Goal: Transaction & Acquisition: Purchase product/service

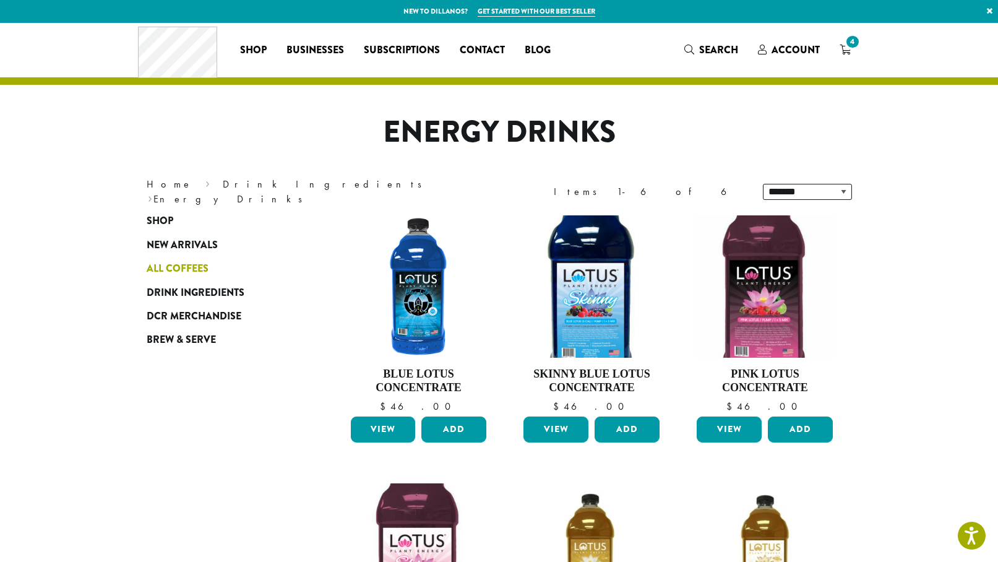
click at [188, 264] on span "All Coffees" at bounding box center [178, 268] width 62 height 15
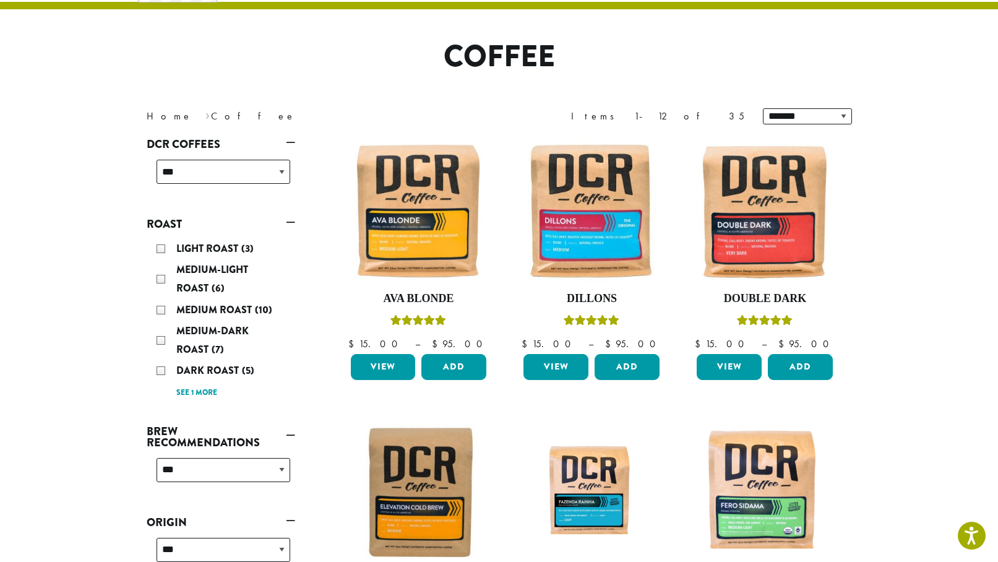
scroll to position [156, 0]
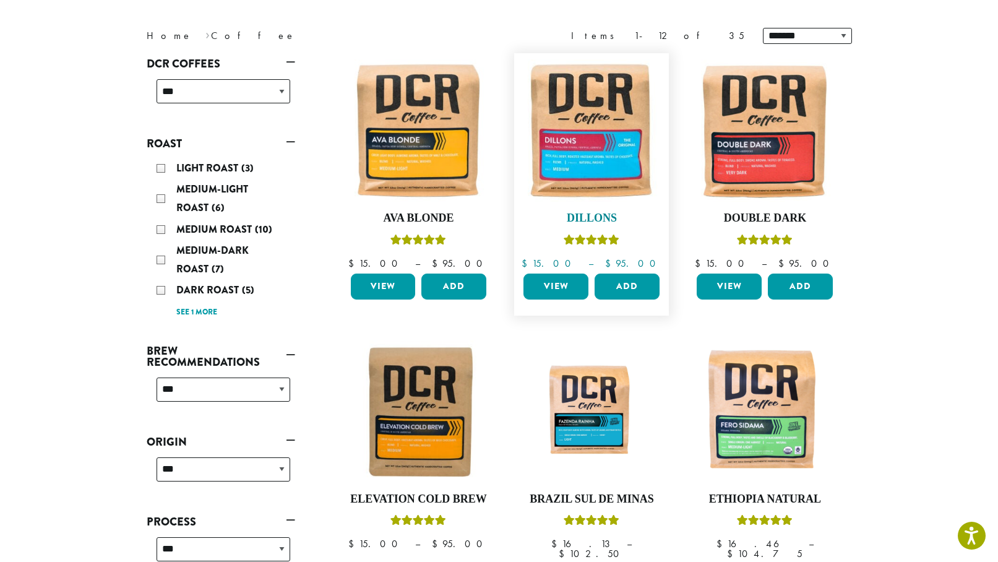
click at [580, 139] on img at bounding box center [591, 130] width 142 height 142
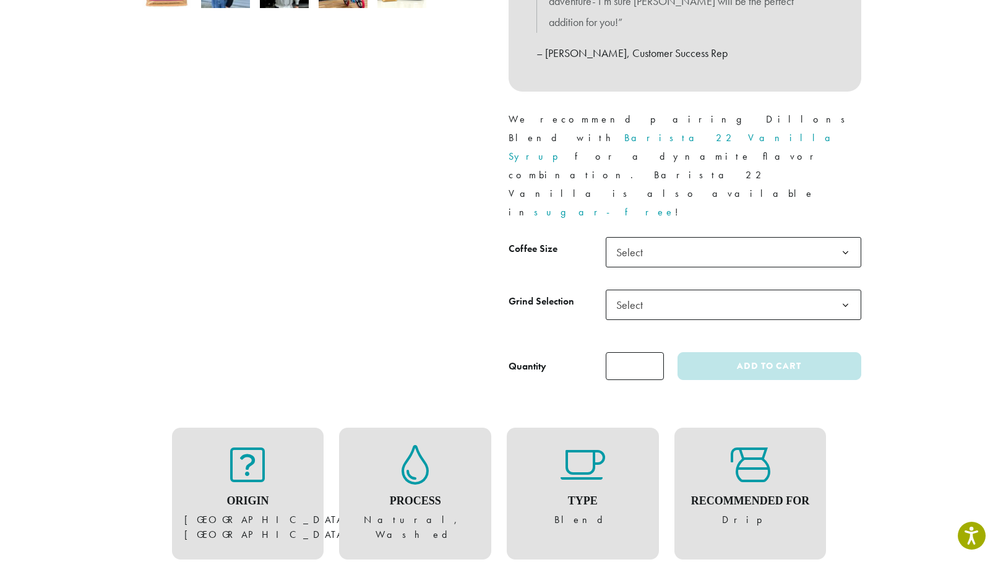
scroll to position [546, 0]
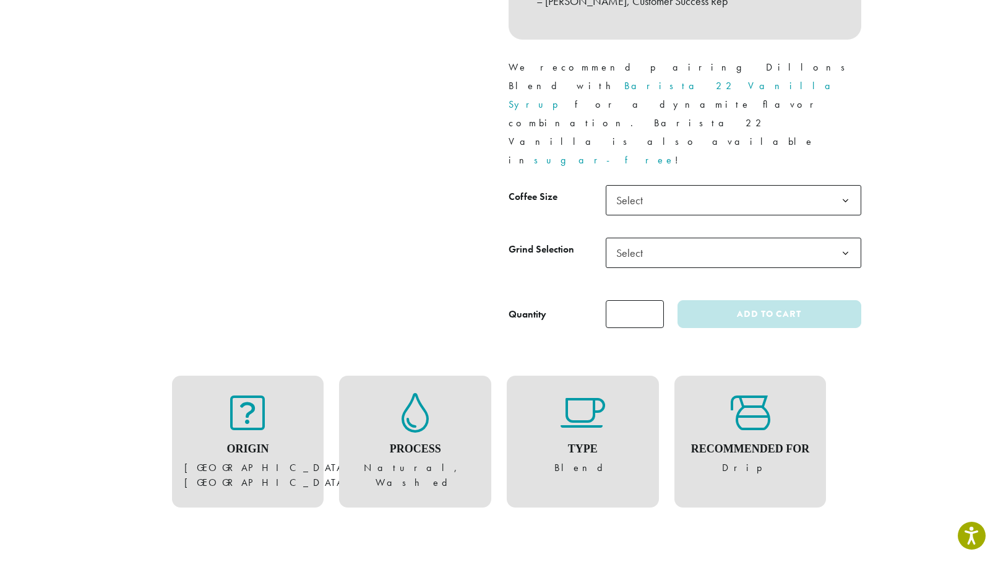
click at [689, 185] on span "Select" at bounding box center [734, 200] width 256 height 30
click at [834, 238] on b at bounding box center [845, 253] width 30 height 30
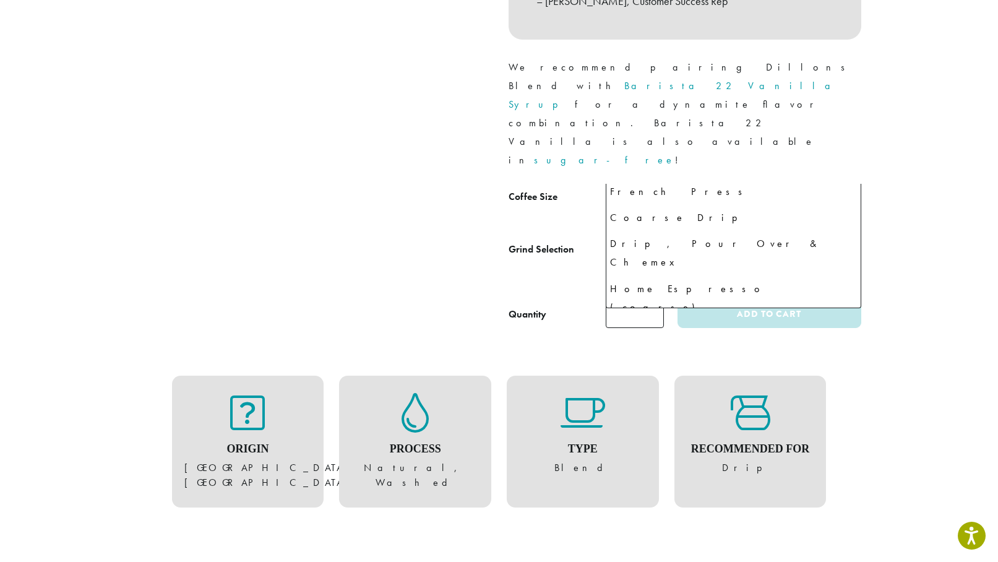
scroll to position [84, 0]
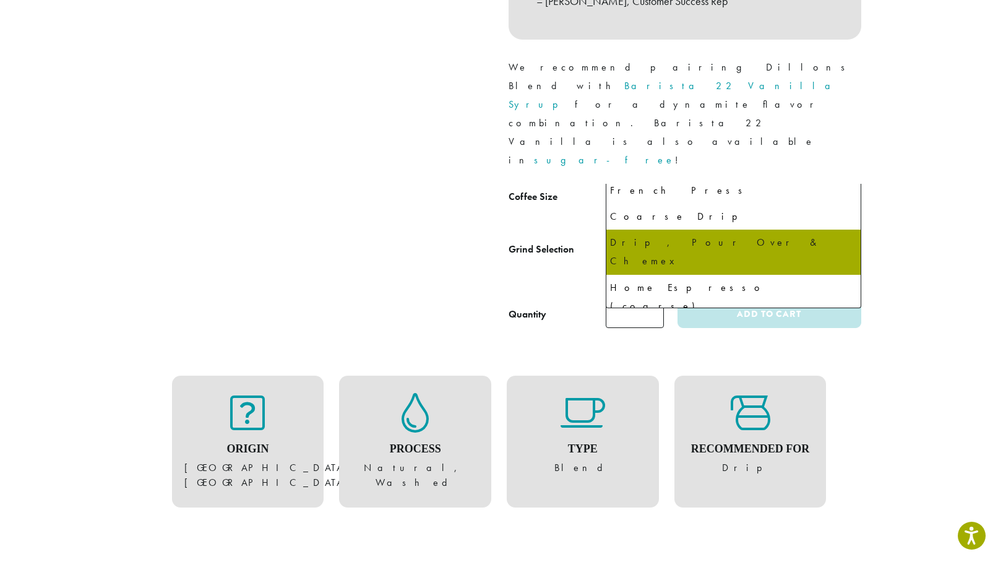
select select "*********"
select select "**********"
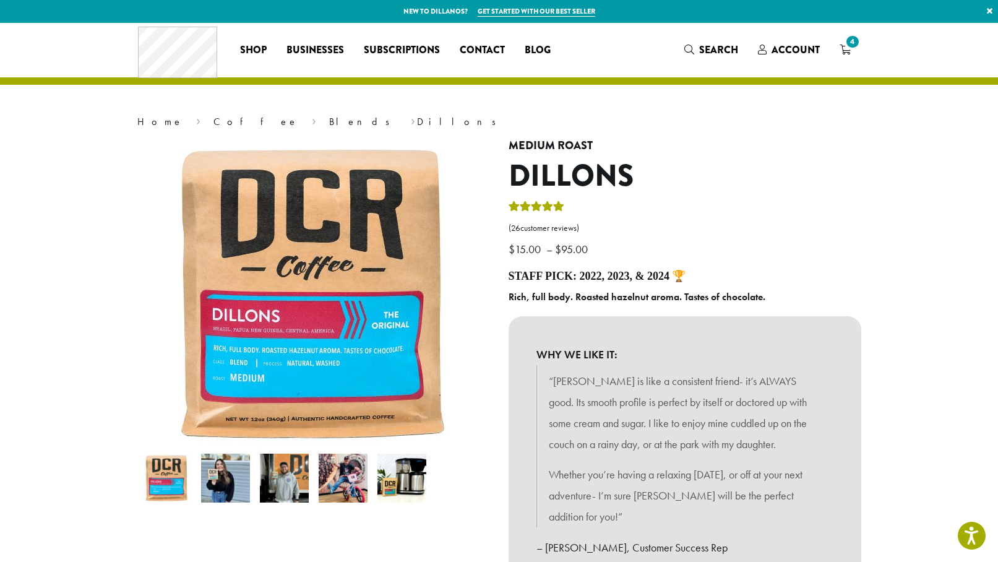
scroll to position [0, 0]
click at [780, 54] on span "Account" at bounding box center [796, 50] width 48 height 14
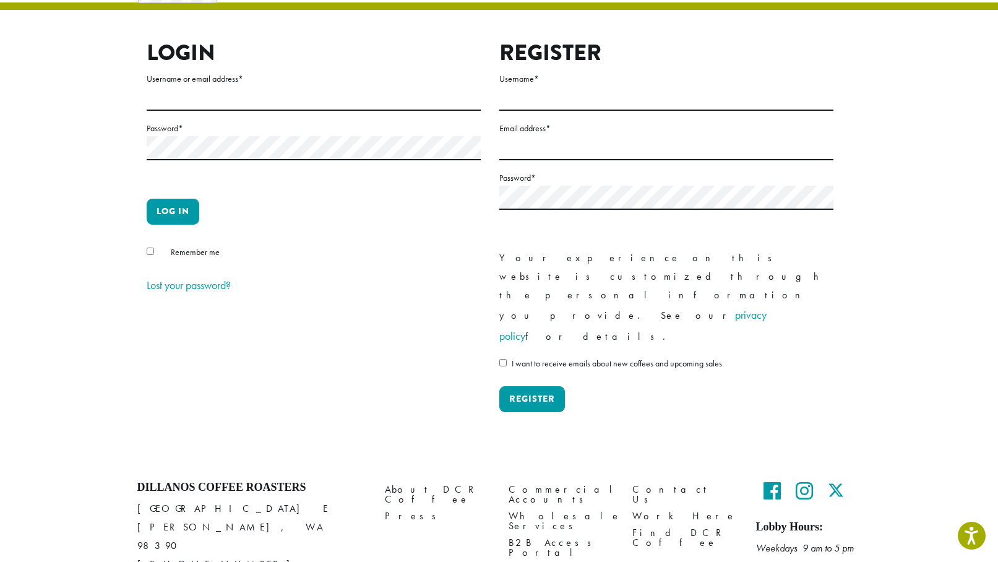
scroll to position [74, 0]
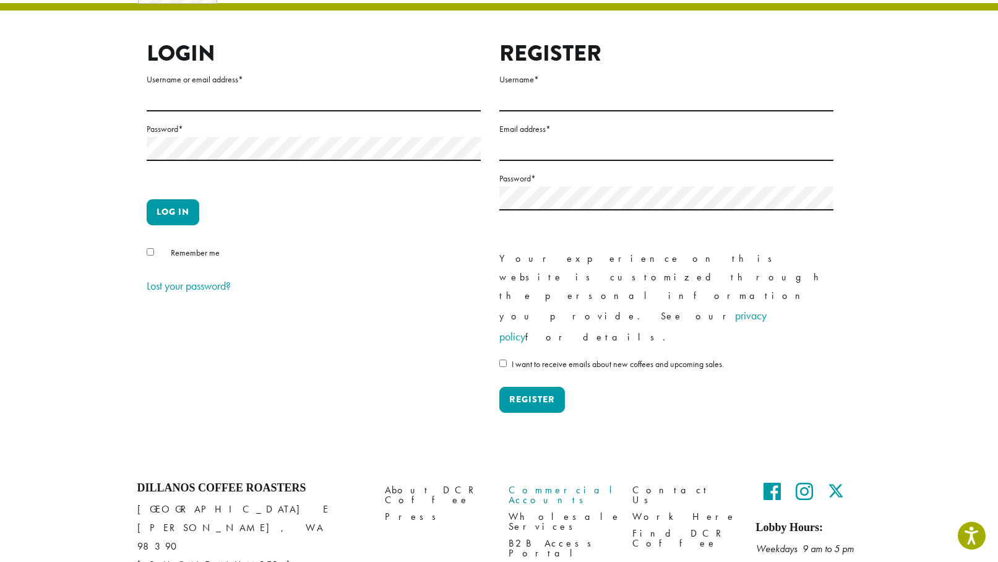
click at [572, 481] on link "Commercial Accounts" at bounding box center [561, 494] width 105 height 27
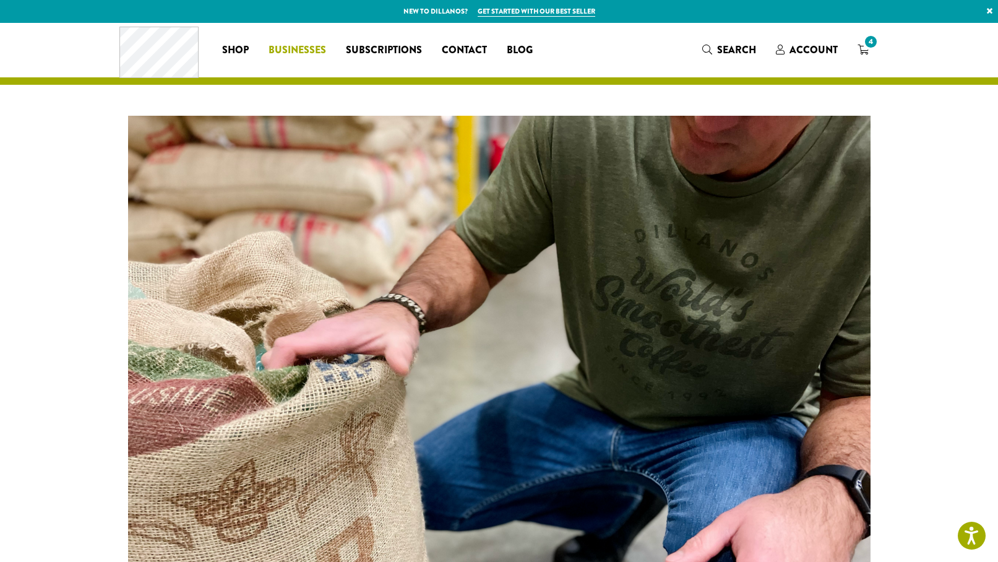
click at [298, 47] on span "Businesses" at bounding box center [298, 50] width 58 height 15
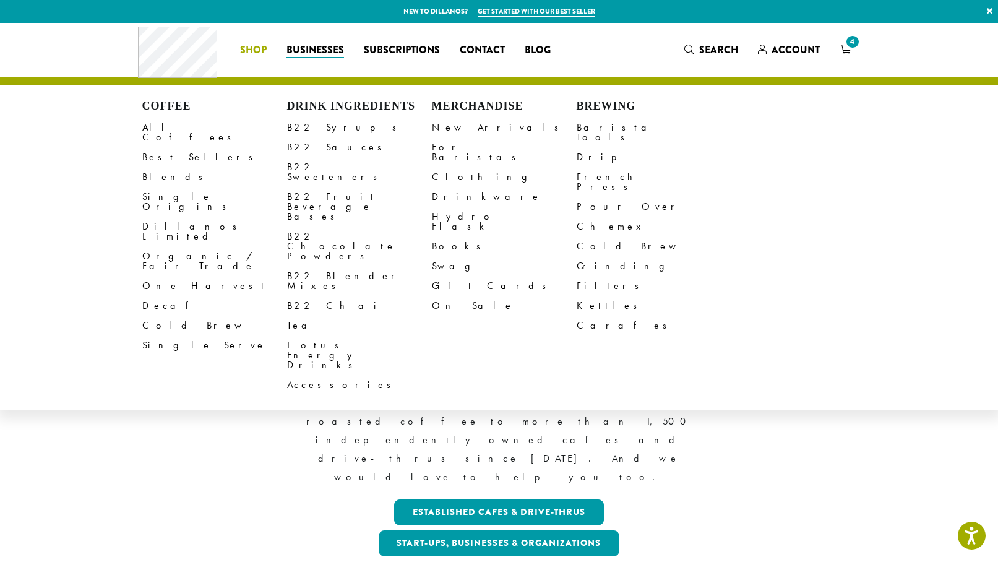
click at [262, 54] on span "Shop" at bounding box center [253, 50] width 27 height 15
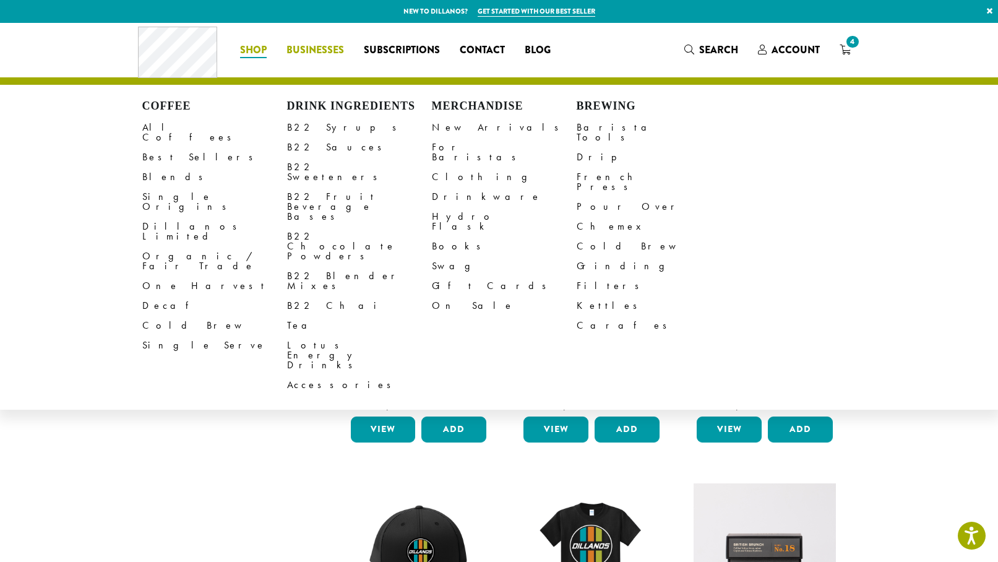
click at [303, 51] on span "Businesses" at bounding box center [316, 50] width 58 height 15
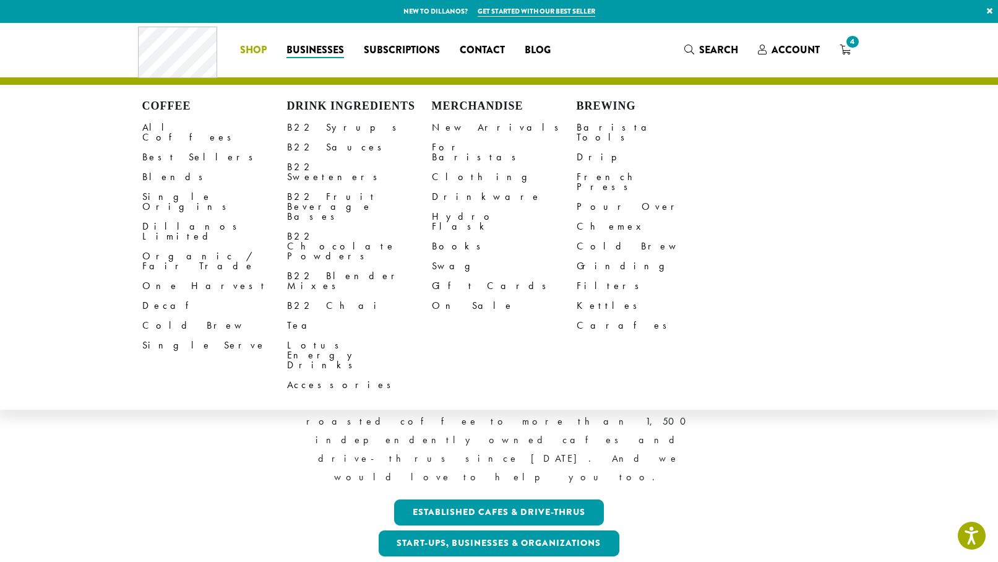
click at [258, 57] on span "Shop" at bounding box center [253, 50] width 27 height 15
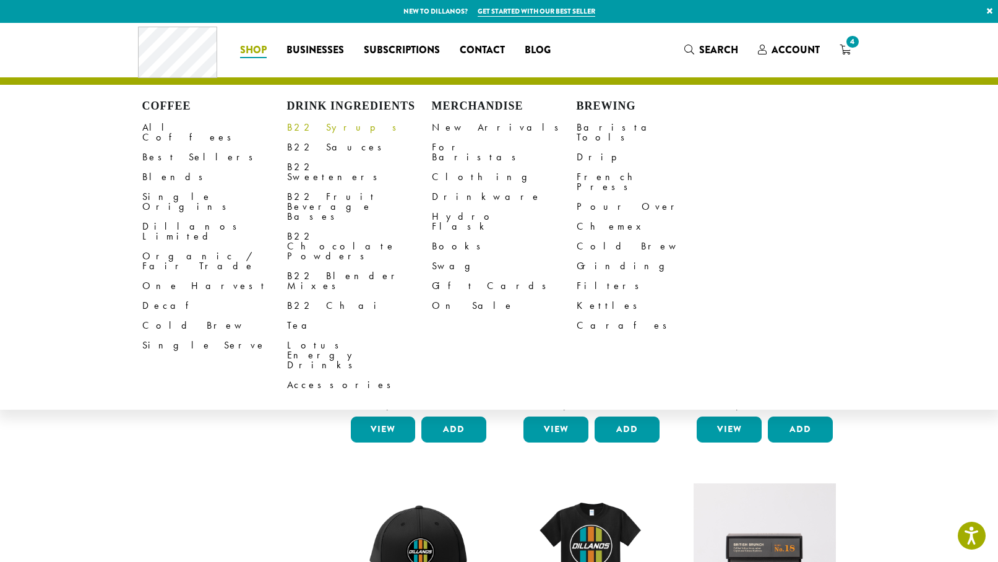
click at [307, 127] on link "B22 Syrups" at bounding box center [359, 128] width 145 height 20
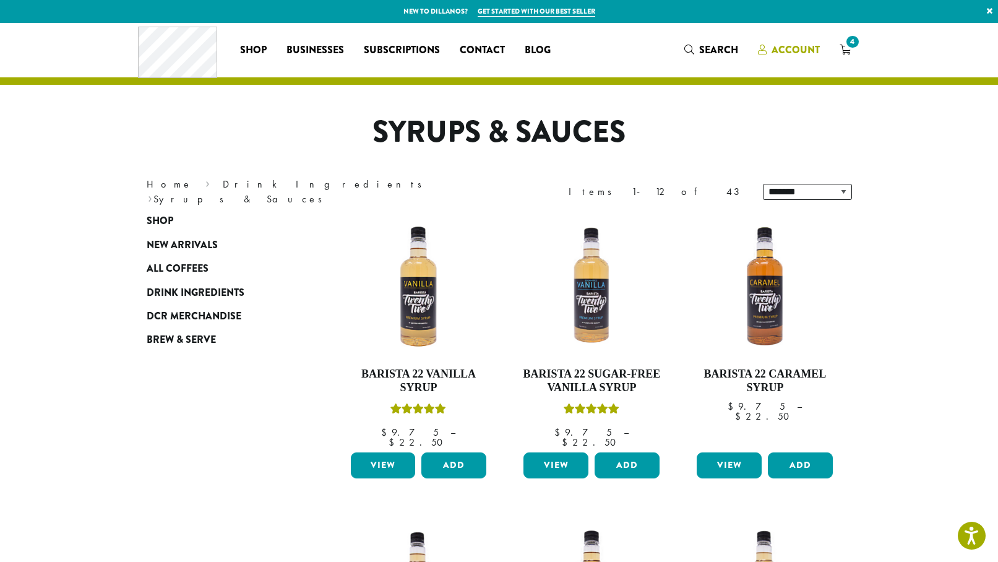
click at [791, 50] on span "Account" at bounding box center [796, 50] width 48 height 14
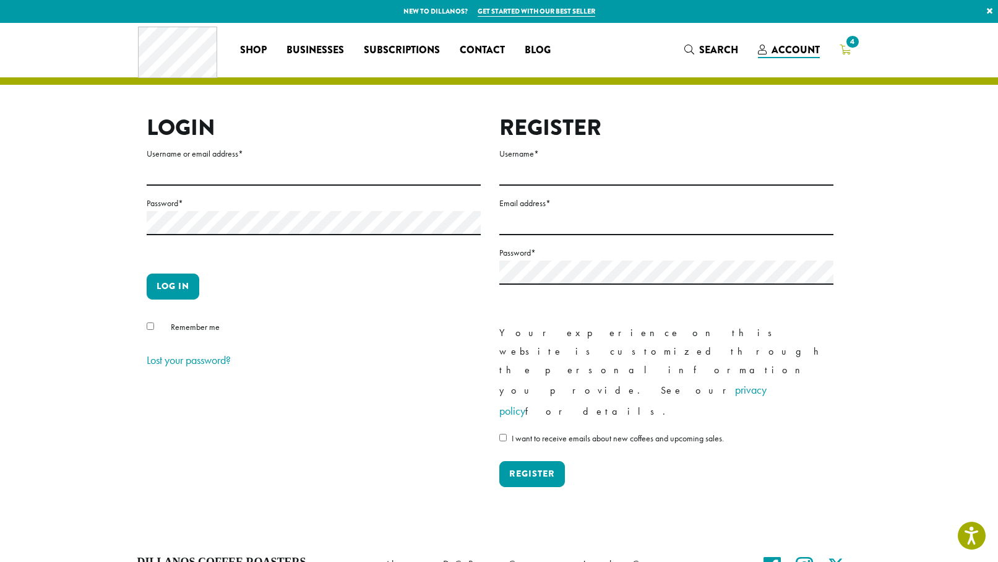
click at [846, 49] on icon "4" at bounding box center [845, 50] width 11 height 10
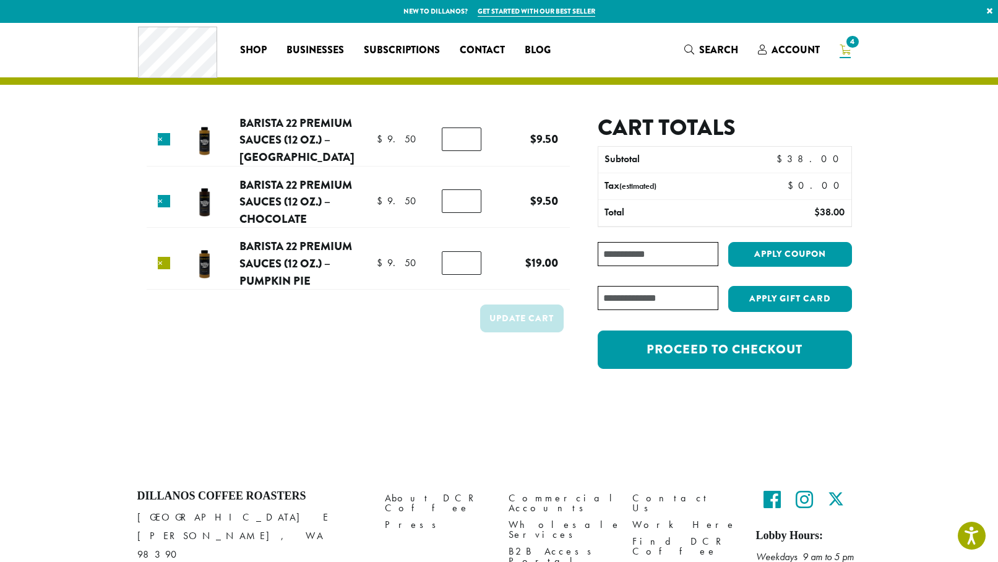
click at [166, 261] on link "×" at bounding box center [164, 263] width 12 height 12
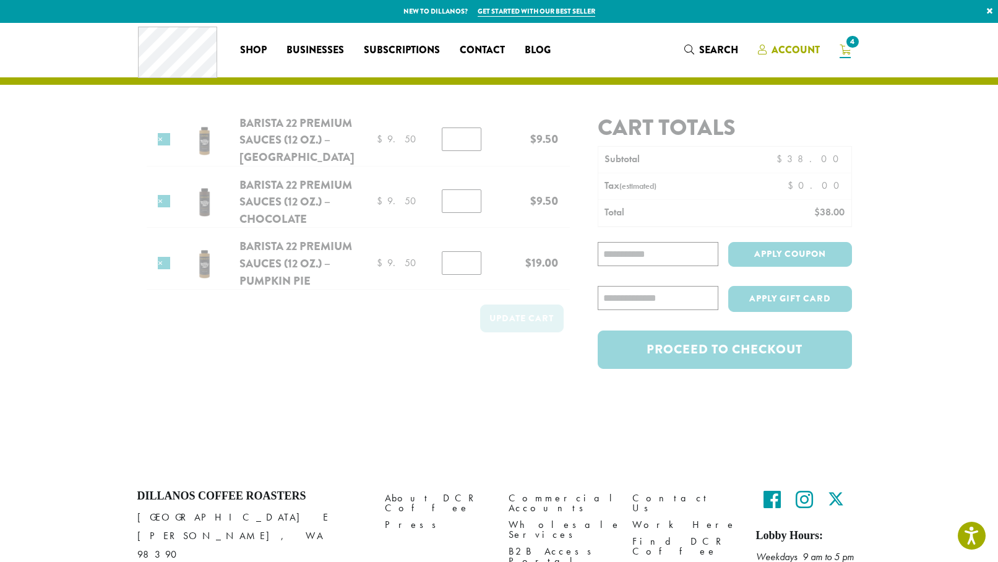
click at [802, 49] on span "Account" at bounding box center [796, 50] width 48 height 14
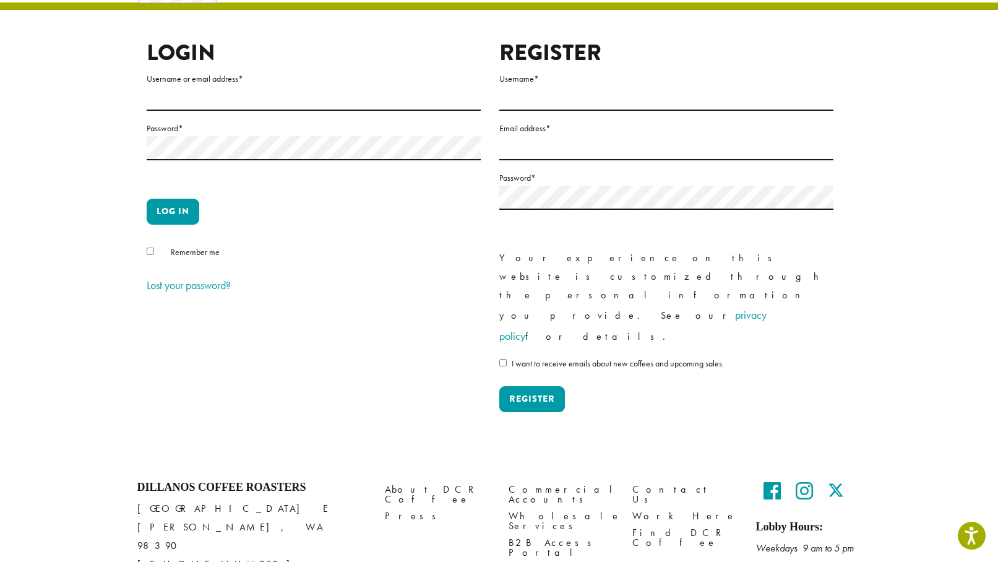
scroll to position [74, 0]
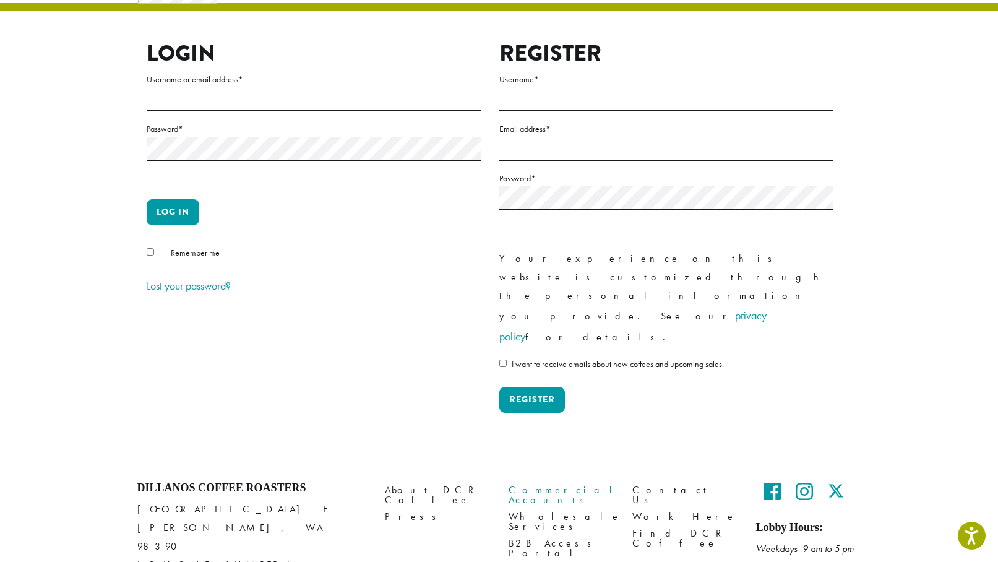
click at [568, 481] on link "Commercial Accounts" at bounding box center [561, 494] width 105 height 27
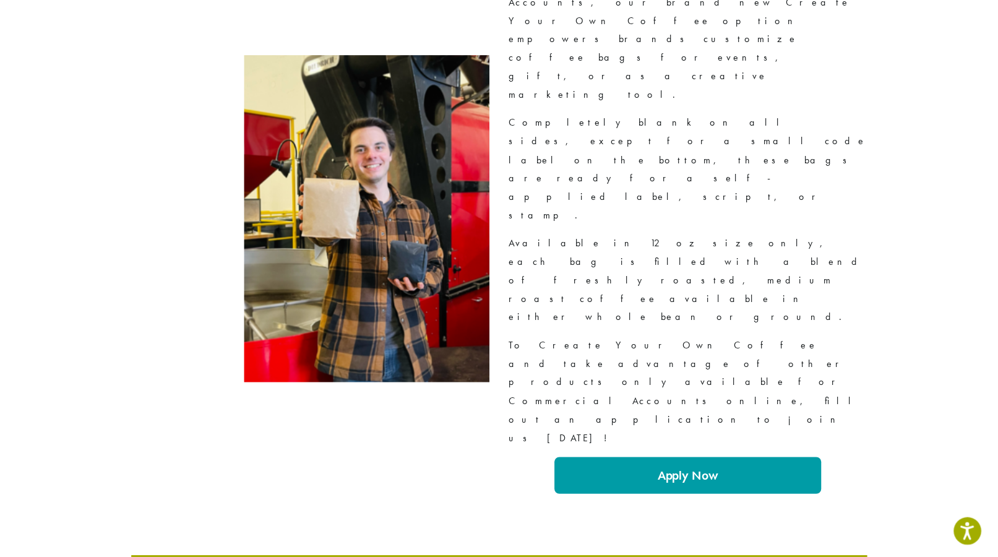
scroll to position [1881, 0]
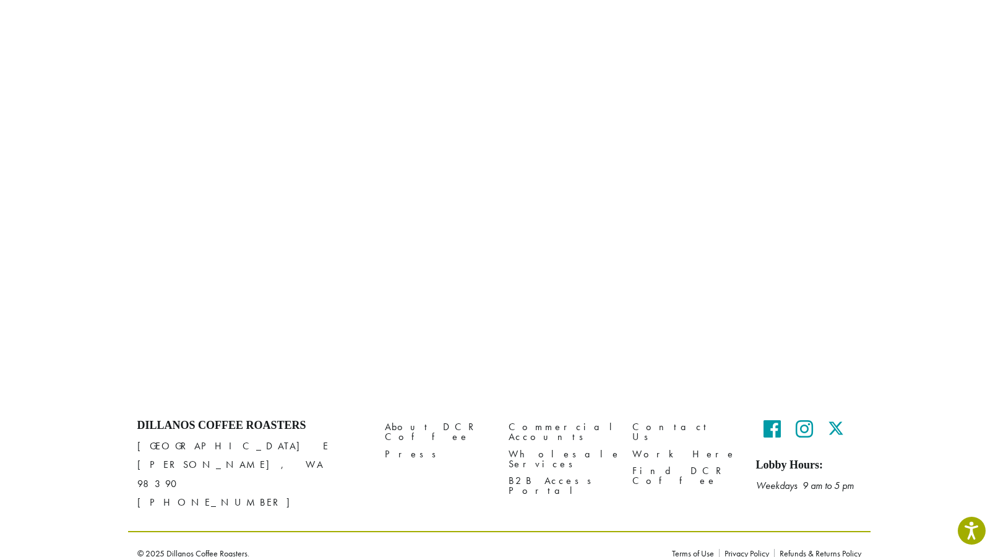
scroll to position [95, 0]
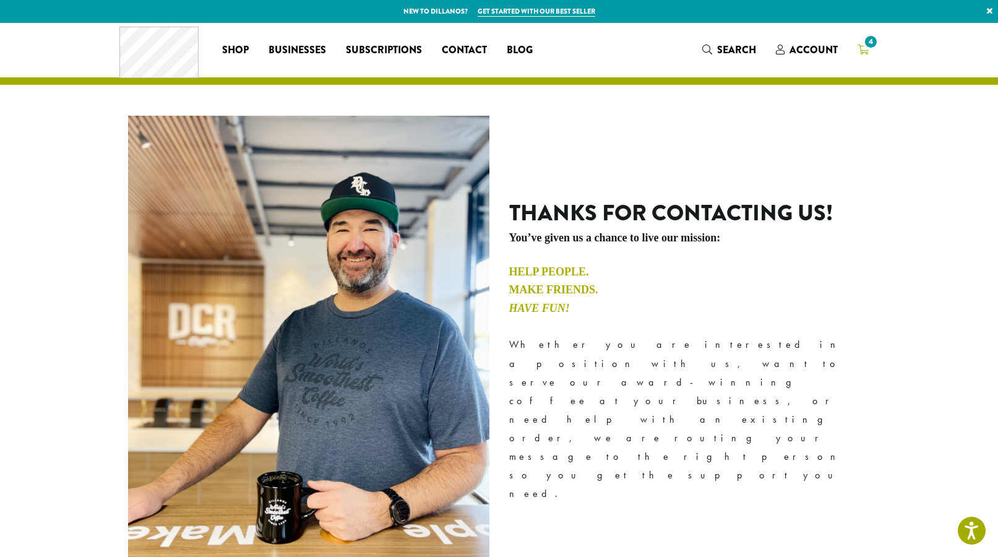
click at [872, 47] on span "4" at bounding box center [871, 41] width 17 height 17
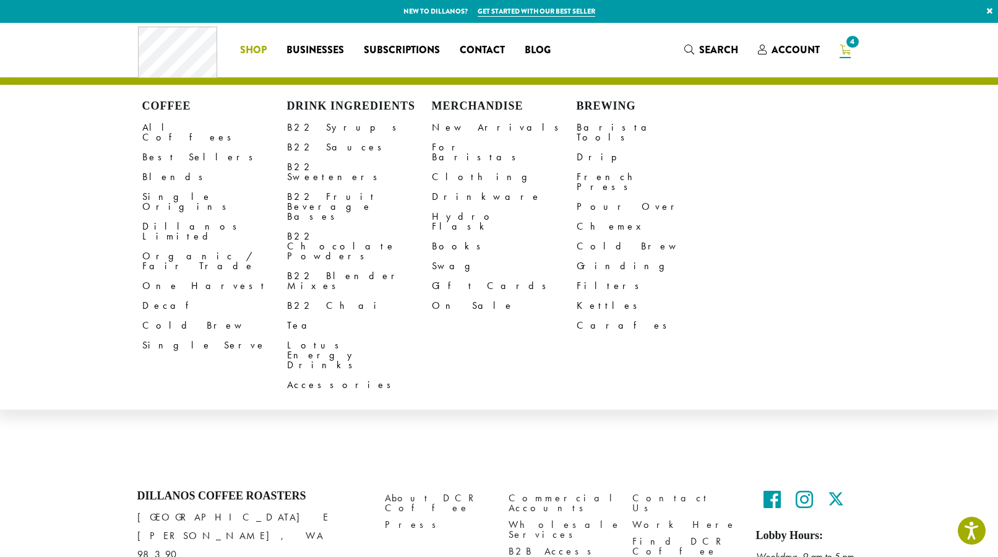
click at [259, 56] on li "Coffee All Coffees Best Sellers Blends Single Origins Dillanos Limited Organic …" at bounding box center [253, 50] width 46 height 20
click at [318, 128] on link "B22 Syrups" at bounding box center [359, 128] width 145 height 20
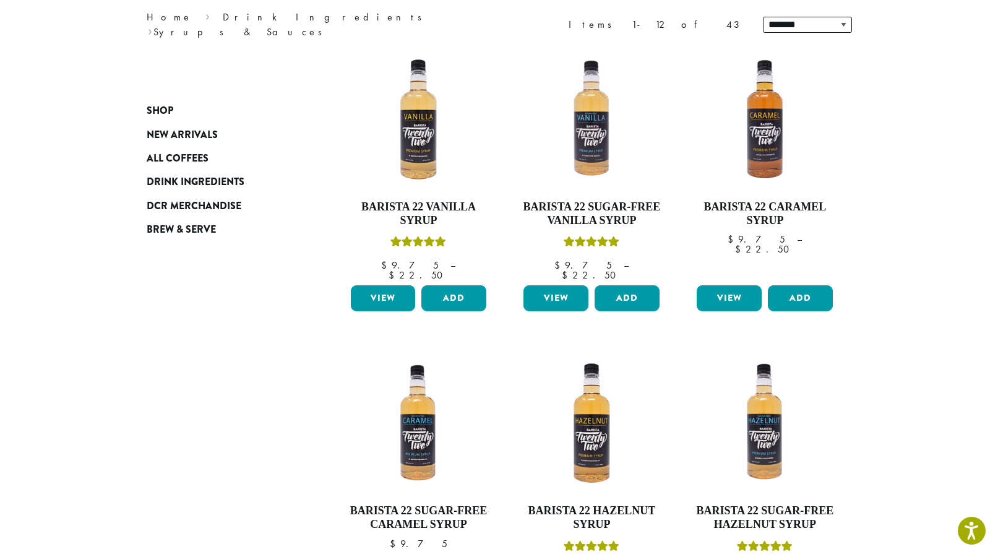
scroll to position [170, 0]
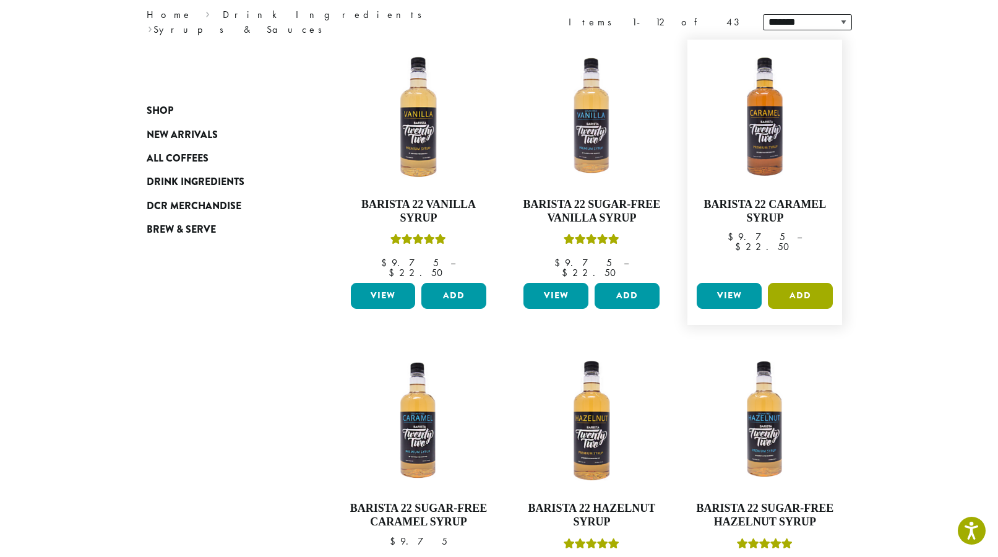
click at [819, 286] on button "Add" at bounding box center [800, 296] width 65 height 26
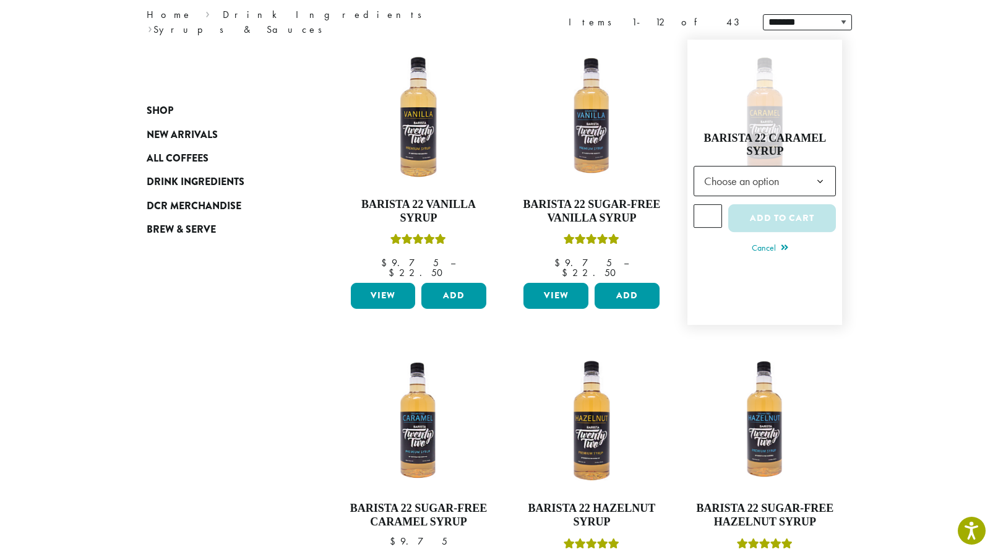
click at [774, 174] on span "Choose an option" at bounding box center [745, 181] width 92 height 24
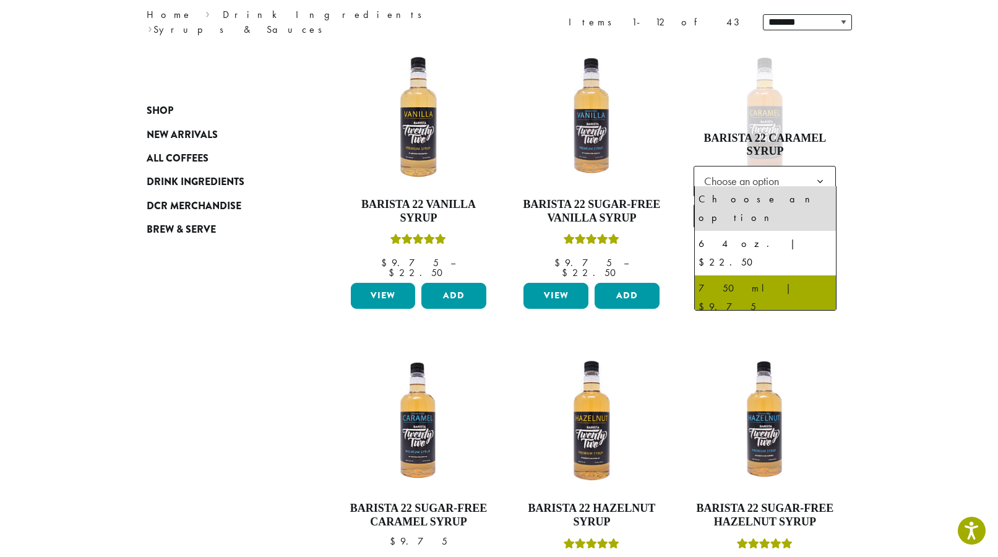
select select "******"
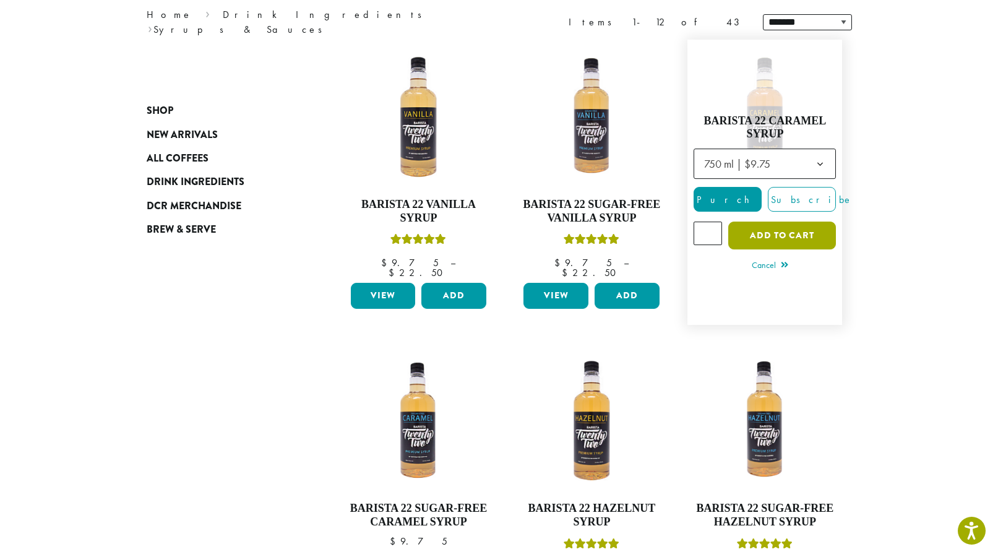
click at [809, 237] on button "Add to cart" at bounding box center [782, 236] width 108 height 28
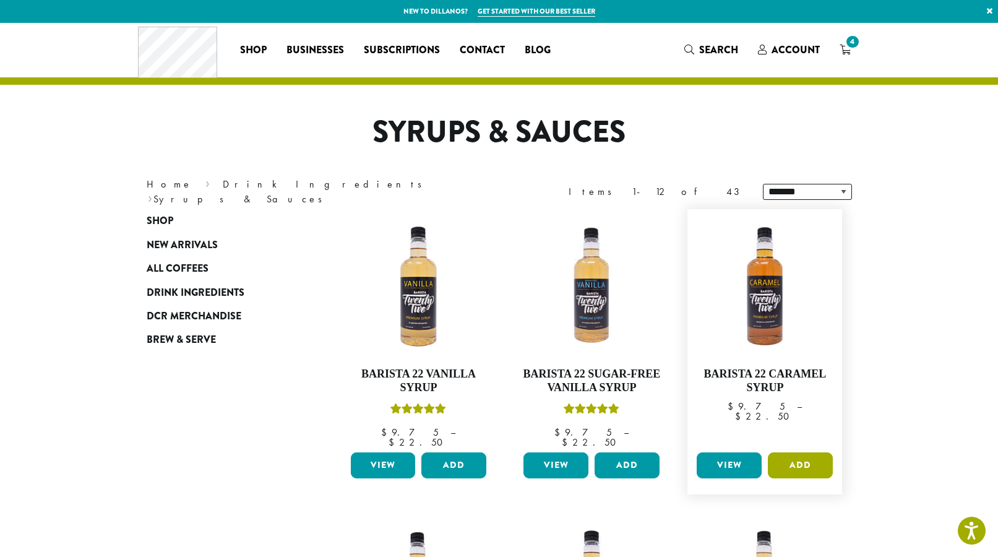
click at [812, 457] on button "Add" at bounding box center [800, 465] width 65 height 26
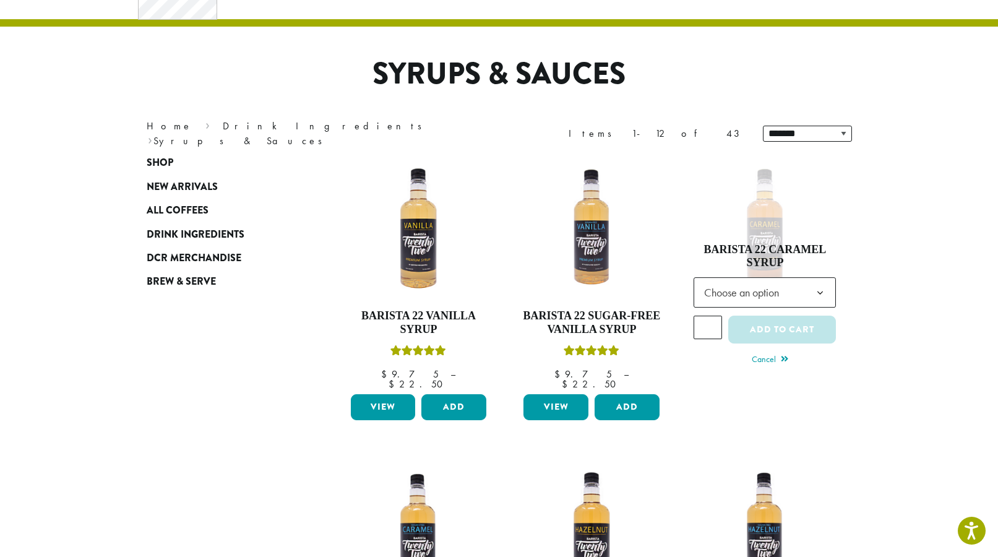
scroll to position [67, 0]
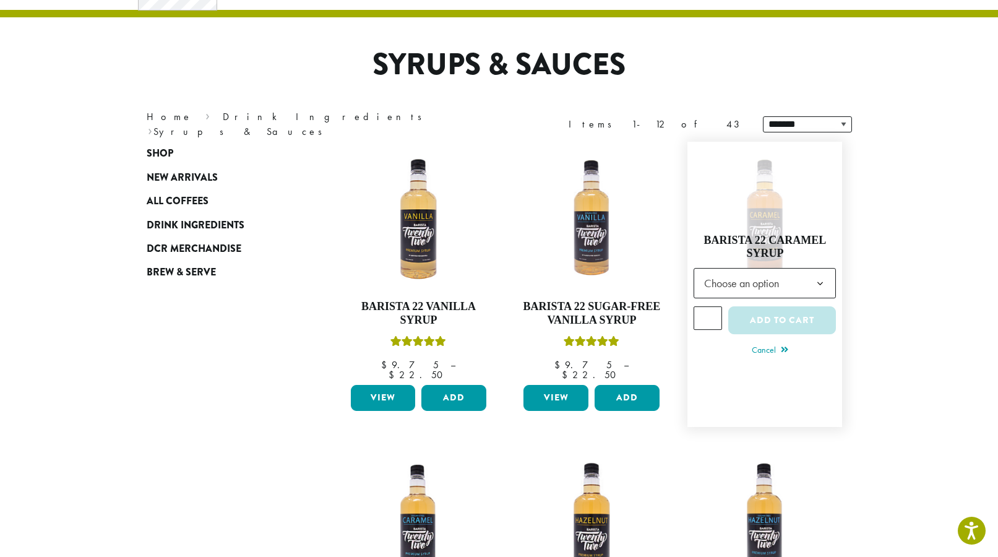
click at [823, 269] on b at bounding box center [820, 284] width 30 height 30
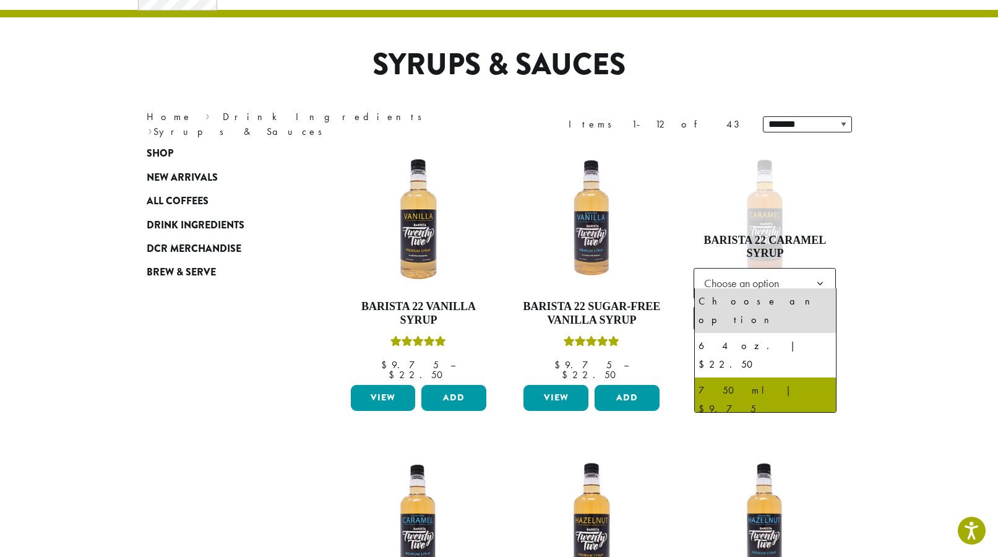
select select "******"
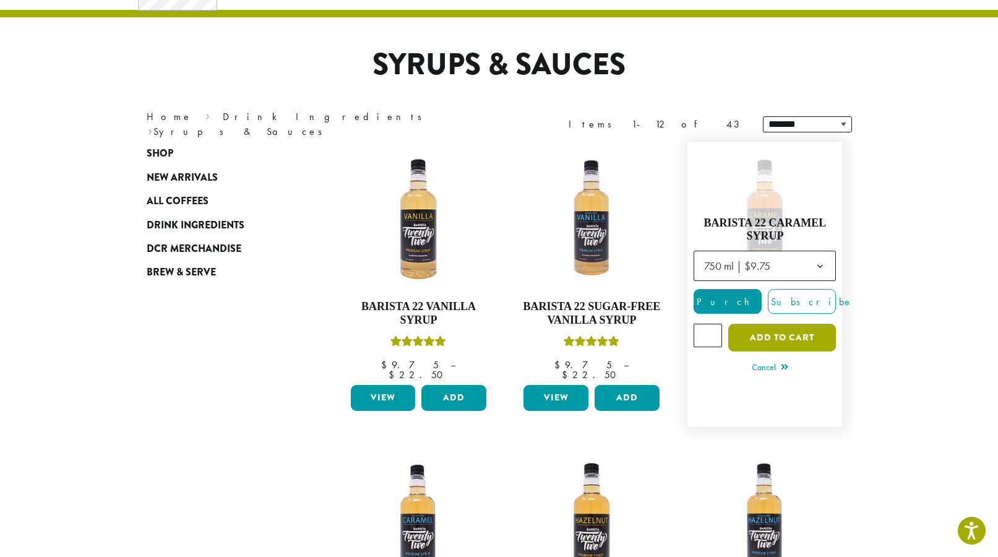
click at [814, 333] on button "Add to cart" at bounding box center [782, 338] width 108 height 28
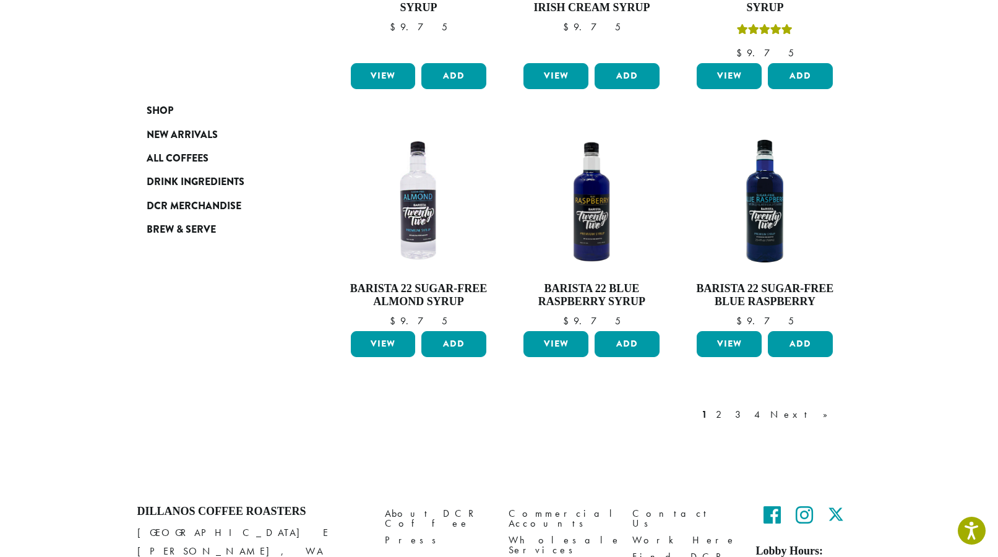
scroll to position [988, 0]
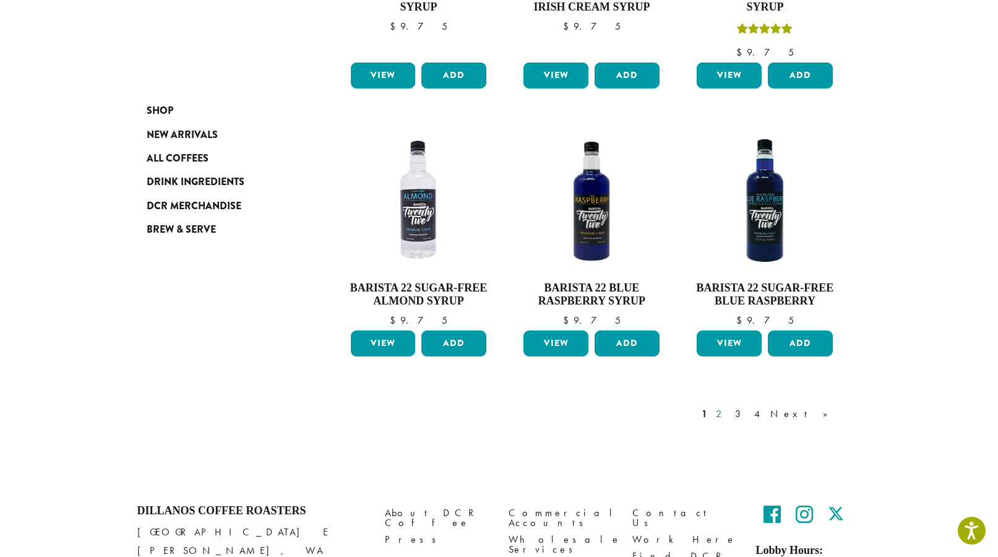
click at [729, 407] on link "2" at bounding box center [721, 414] width 15 height 15
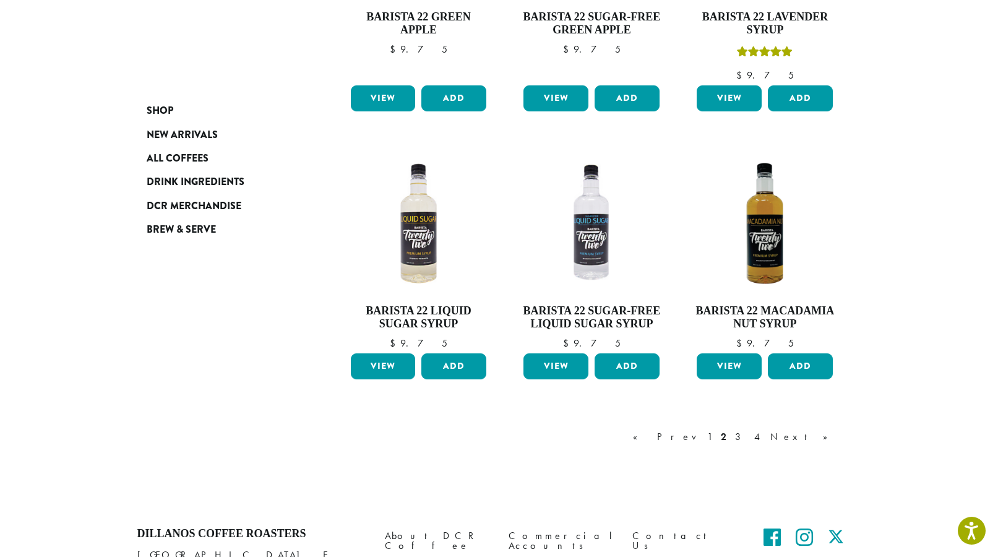
scroll to position [923, 0]
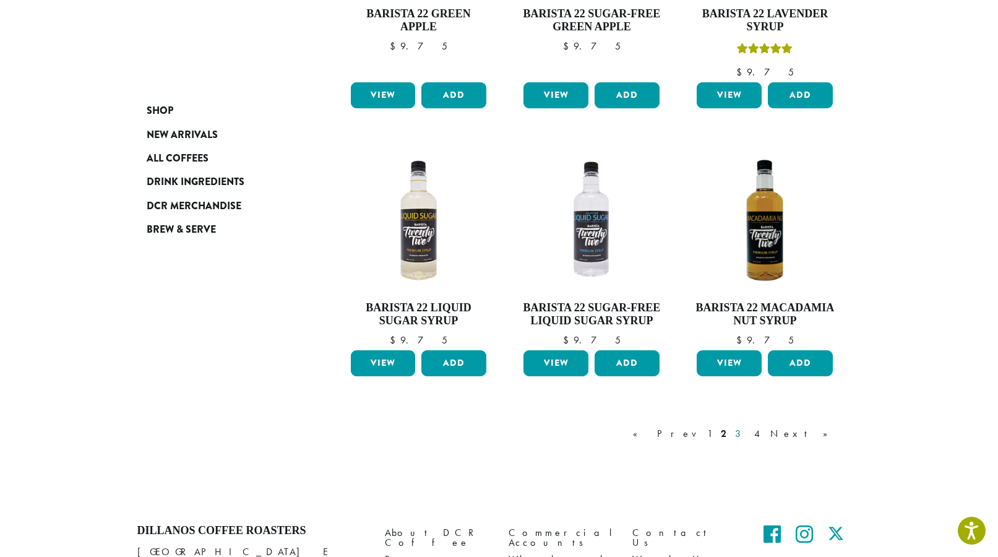
click at [748, 432] on link "3" at bounding box center [740, 433] width 15 height 15
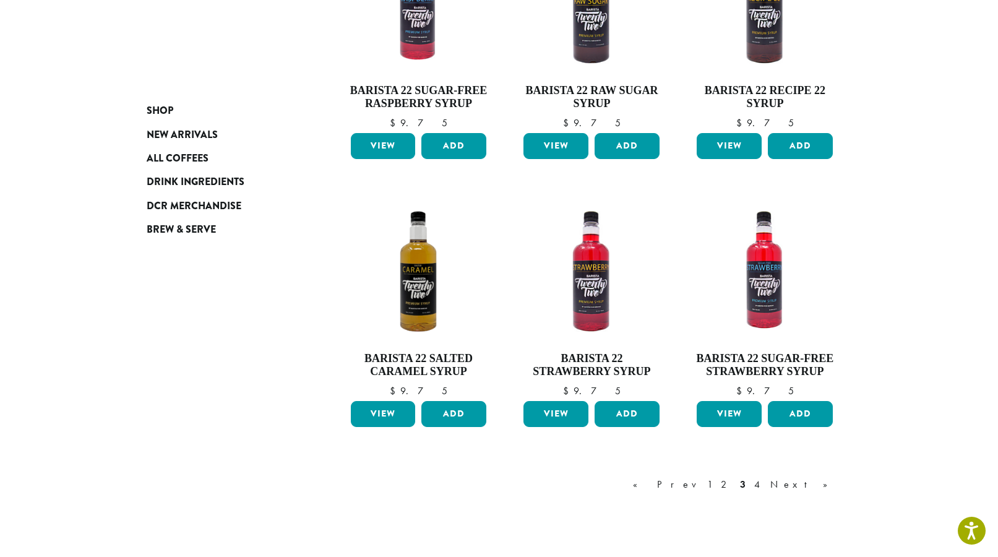
scroll to position [848, 0]
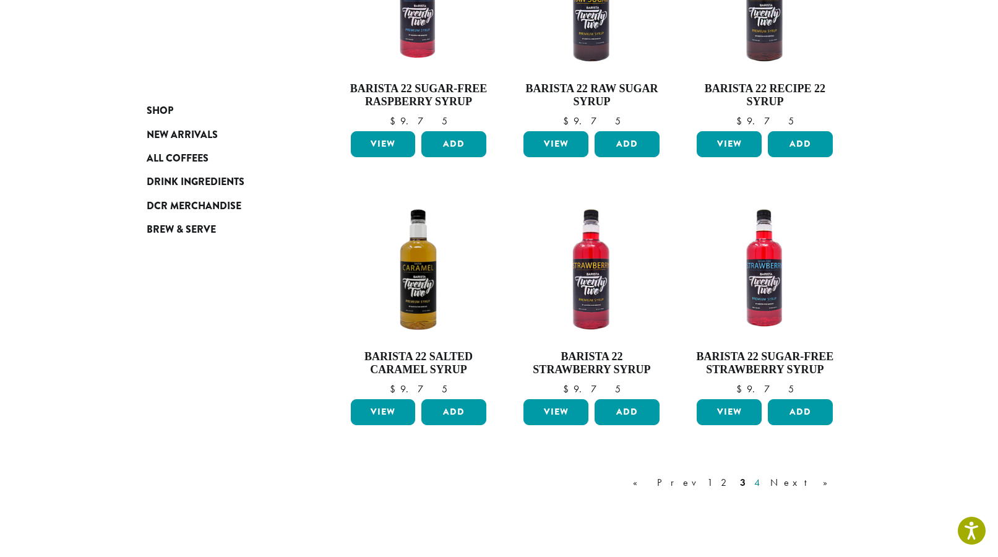
click at [764, 481] on link "4" at bounding box center [758, 482] width 12 height 15
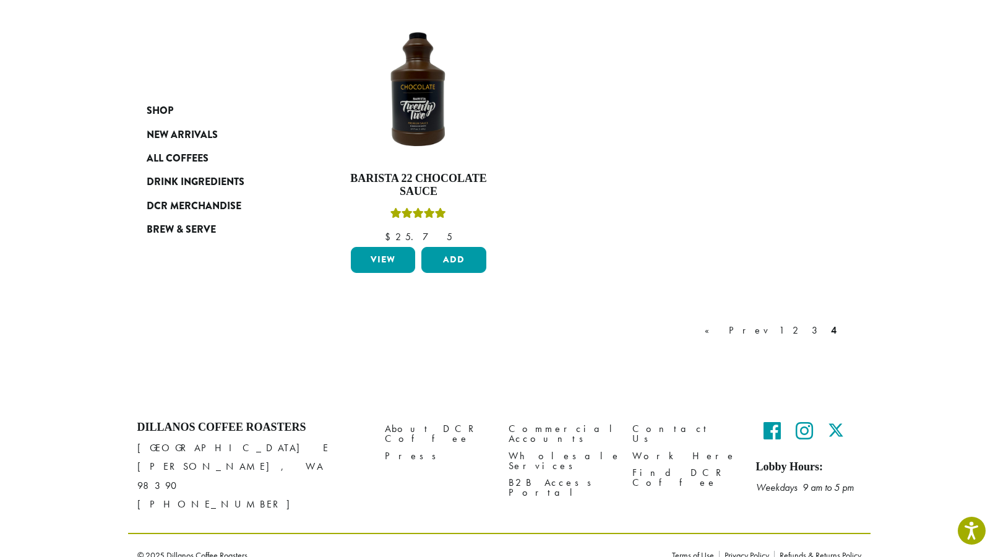
scroll to position [757, 0]
click at [805, 329] on link "2" at bounding box center [797, 331] width 15 height 15
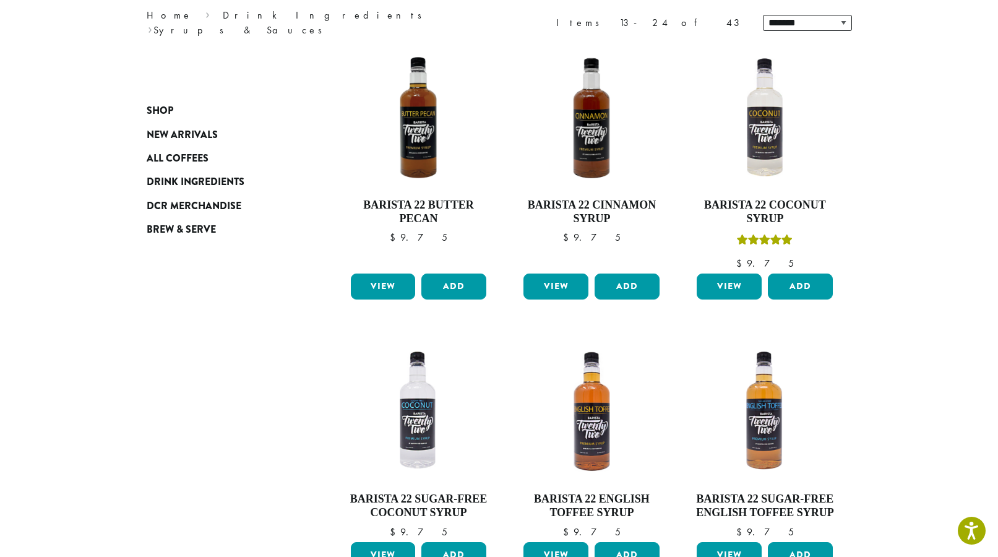
scroll to position [172, 0]
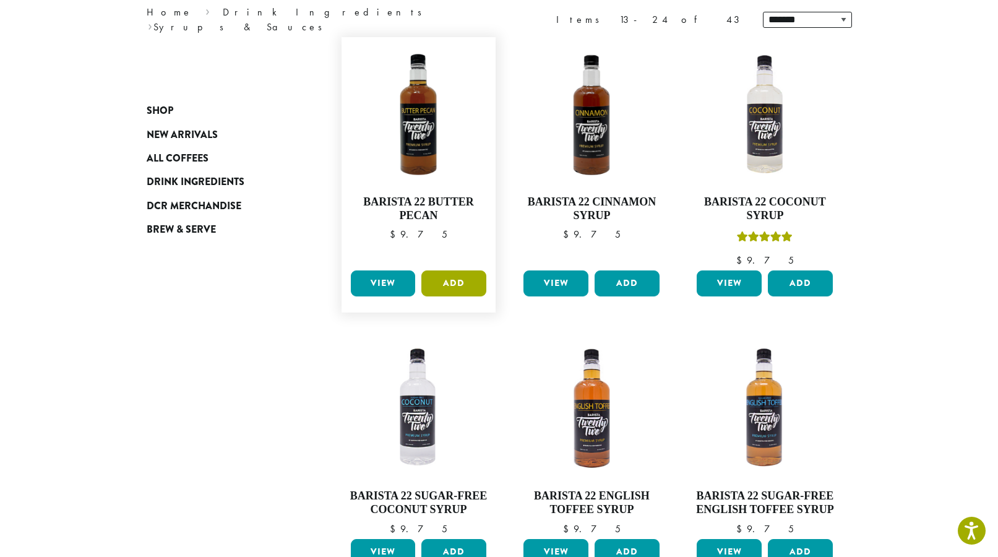
click at [465, 283] on button "Add" at bounding box center [453, 283] width 65 height 26
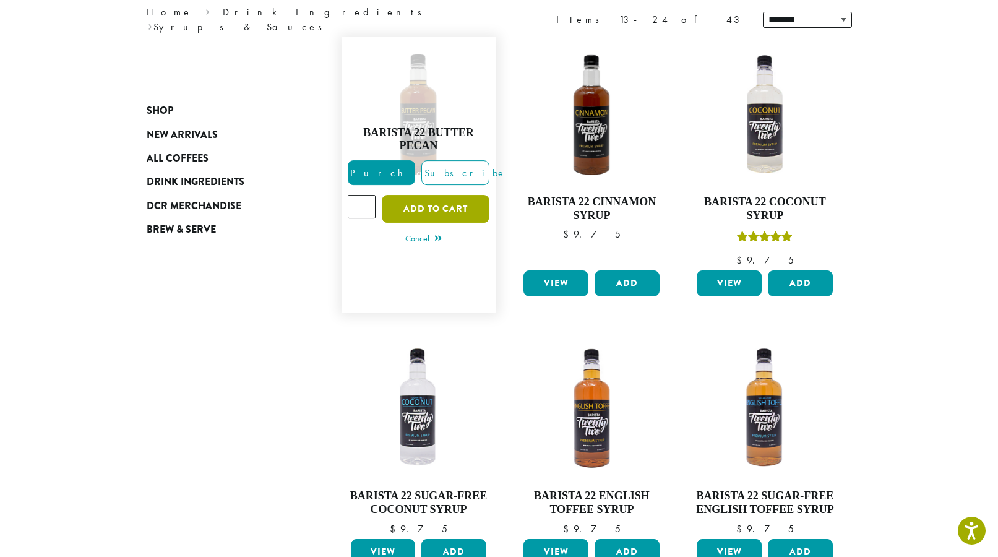
click at [449, 204] on button "Add to cart" at bounding box center [436, 209] width 108 height 28
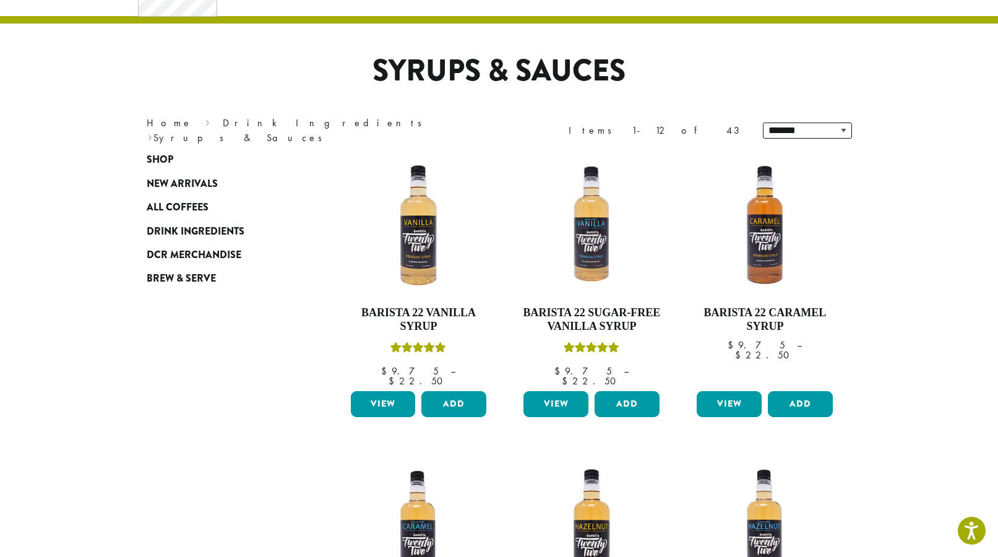
scroll to position [63, 0]
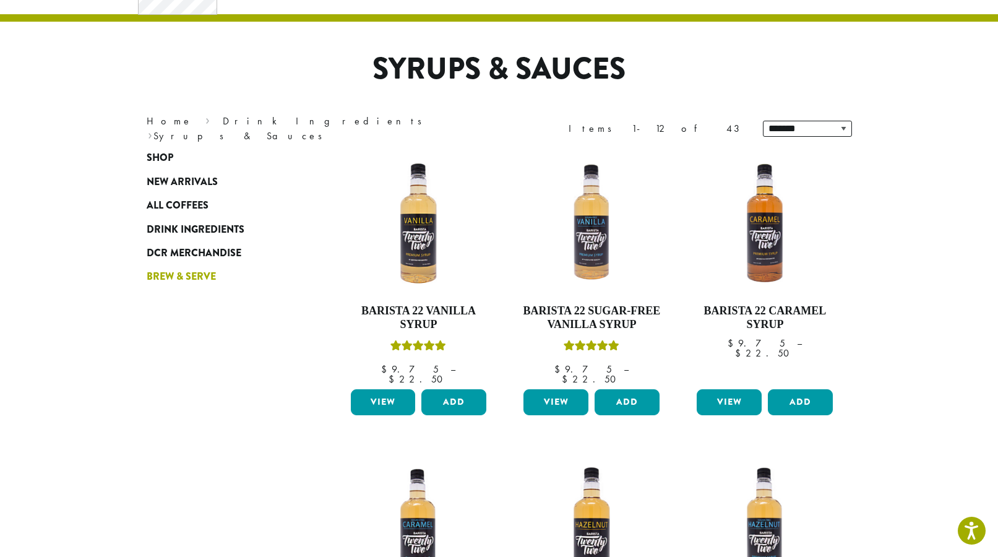
click at [205, 272] on span "Brew & Serve" at bounding box center [181, 276] width 69 height 15
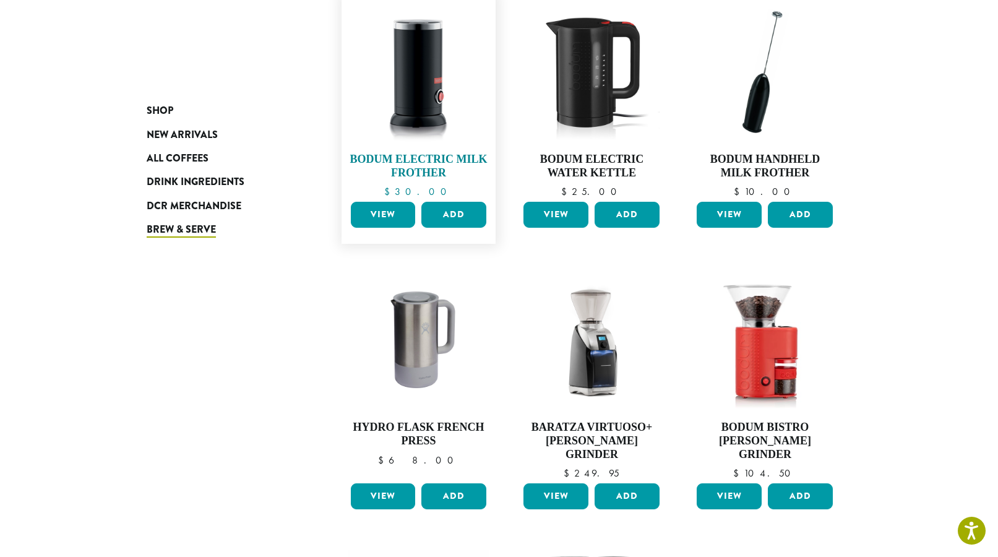
scroll to position [28, 0]
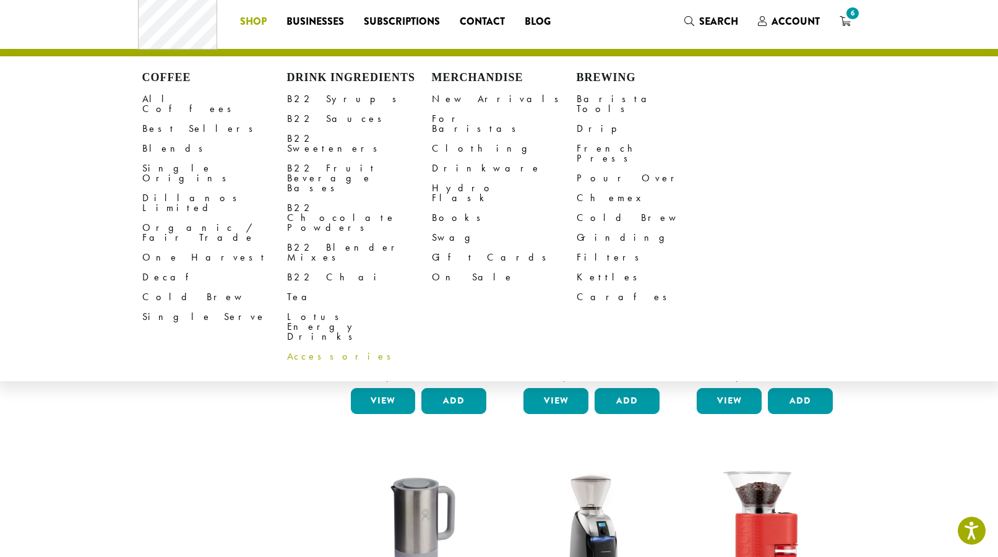
click at [326, 347] on link "Accessories" at bounding box center [359, 357] width 145 height 20
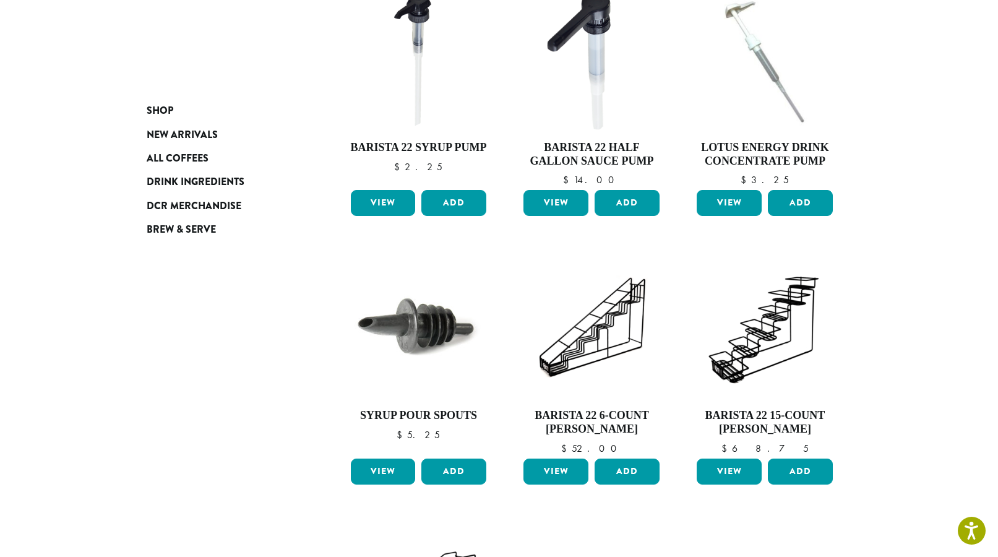
scroll to position [192, 0]
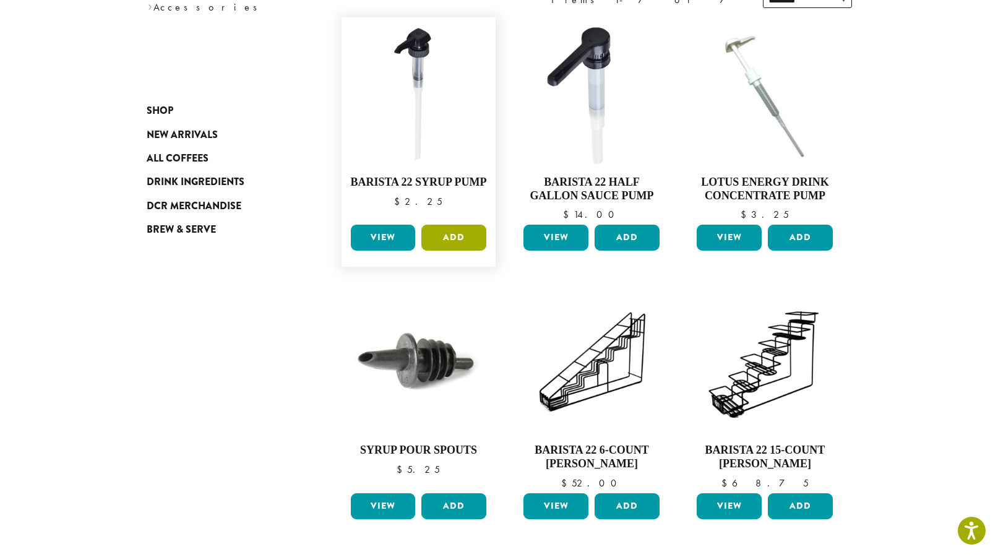
click at [443, 236] on button "Add" at bounding box center [453, 238] width 65 height 26
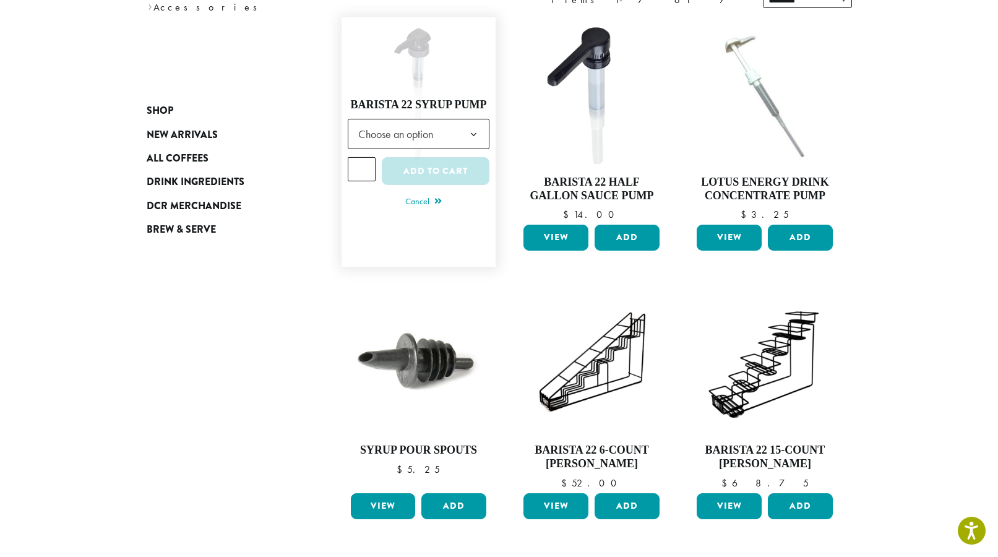
click at [441, 134] on span "Choose an option" at bounding box center [399, 134] width 92 height 24
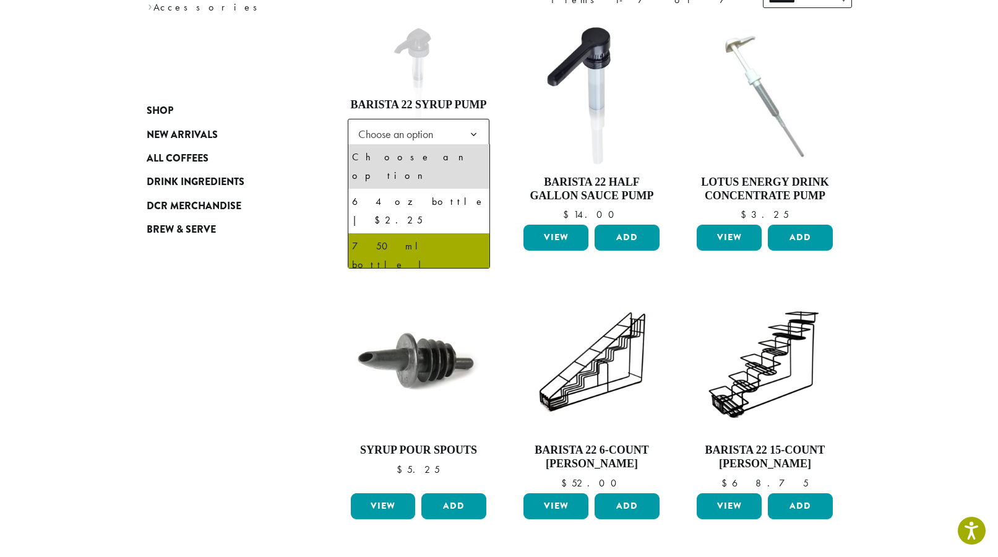
select select "**********"
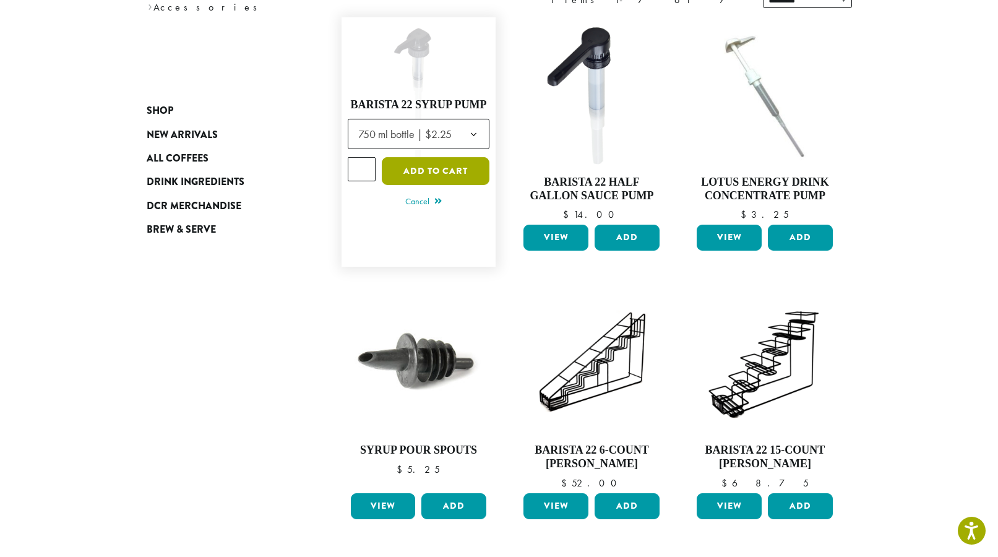
click at [458, 165] on button "Add to cart" at bounding box center [436, 171] width 108 height 28
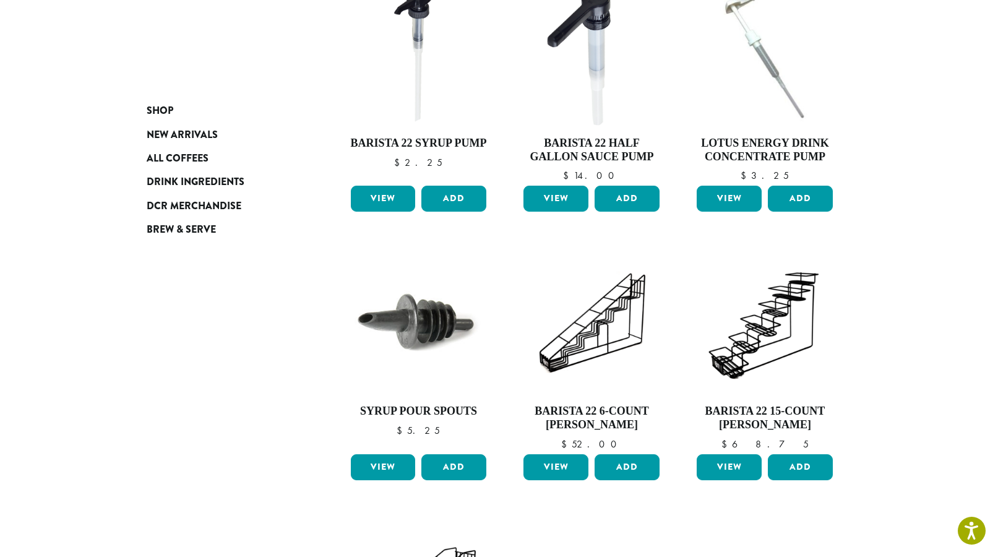
scroll to position [337, 0]
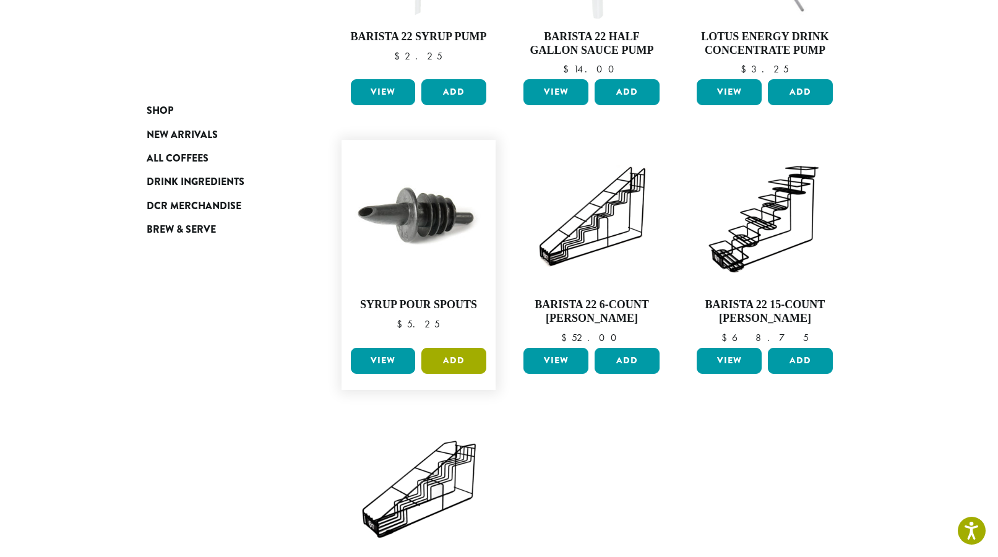
click at [474, 355] on button "Add" at bounding box center [453, 361] width 65 height 26
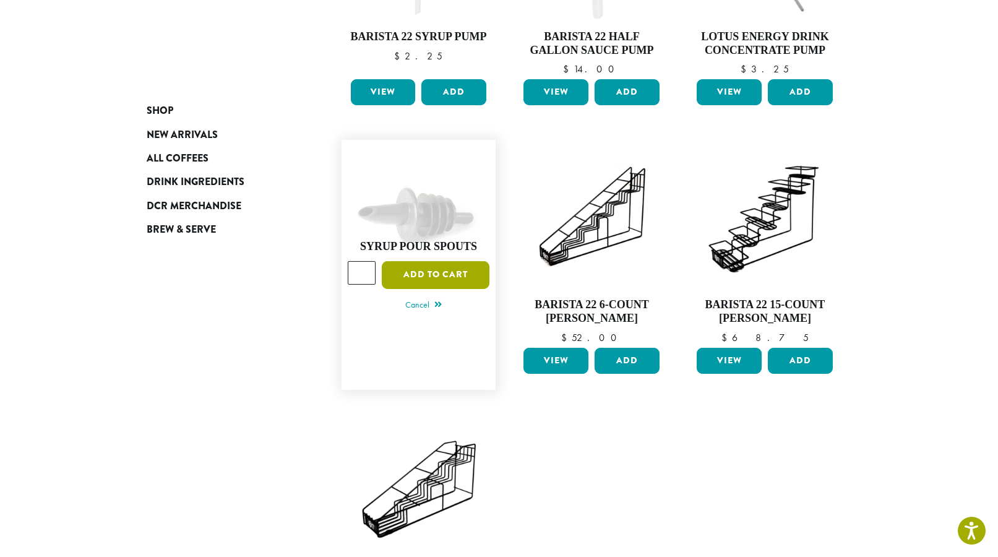
click at [447, 272] on button "Add to cart" at bounding box center [436, 275] width 108 height 28
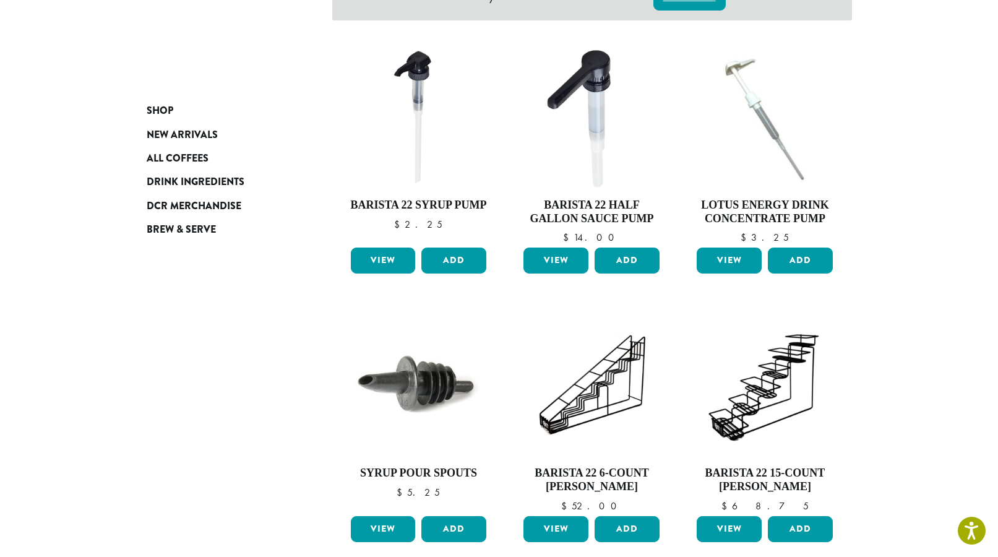
scroll to position [274, 0]
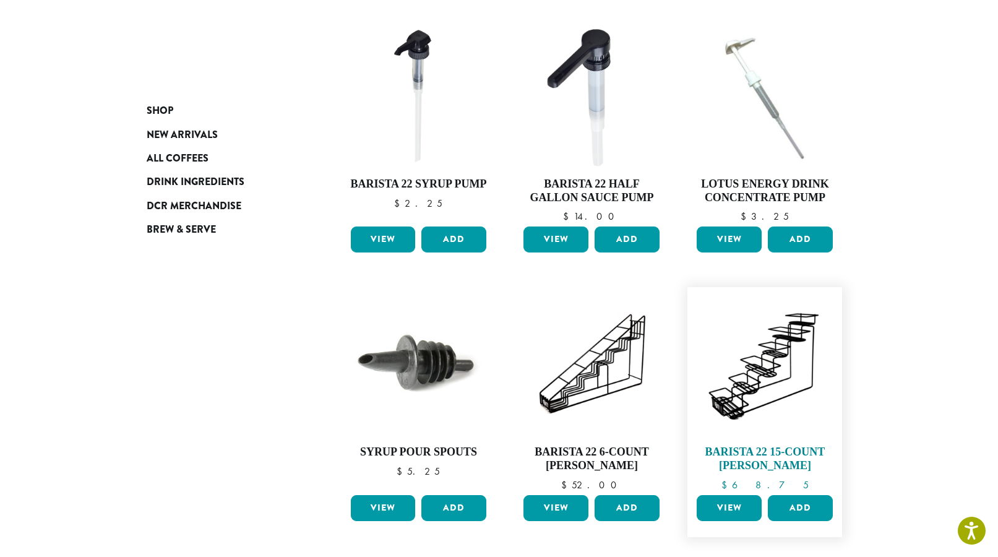
click at [789, 358] on img at bounding box center [765, 364] width 142 height 142
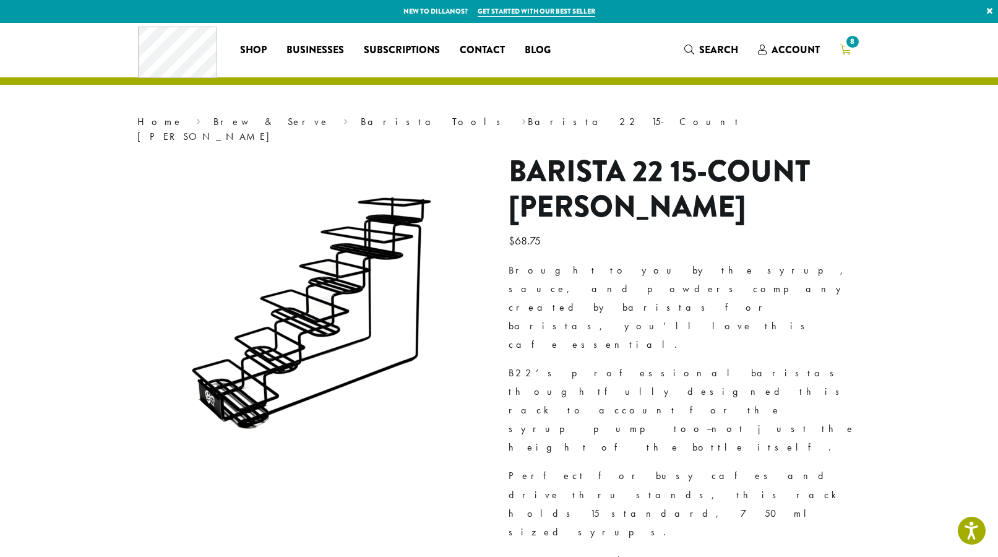
click at [842, 48] on icon "8" at bounding box center [845, 50] width 11 height 10
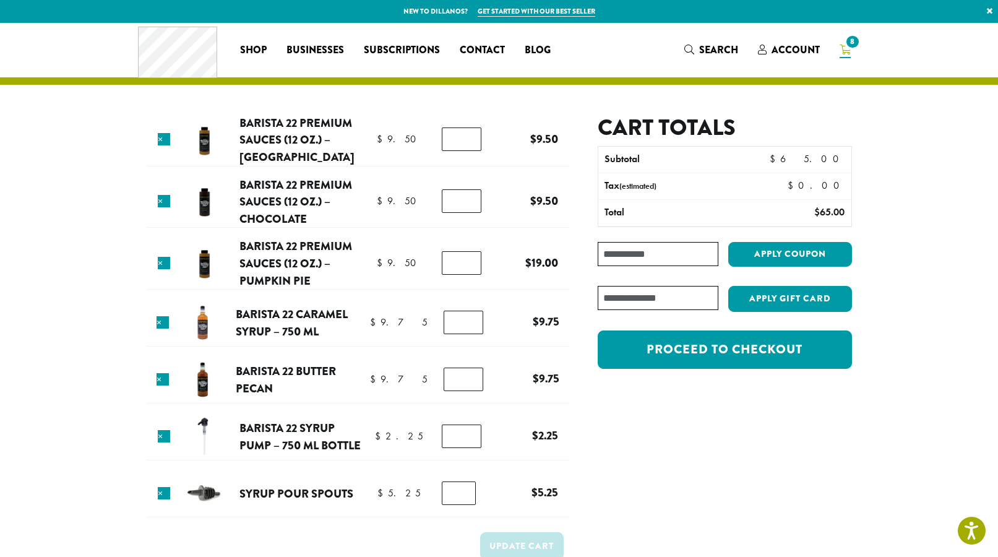
type input "*"
click at [471, 264] on input "*" at bounding box center [462, 263] width 40 height 24
click at [541, 538] on button "Update cart" at bounding box center [522, 546] width 84 height 28
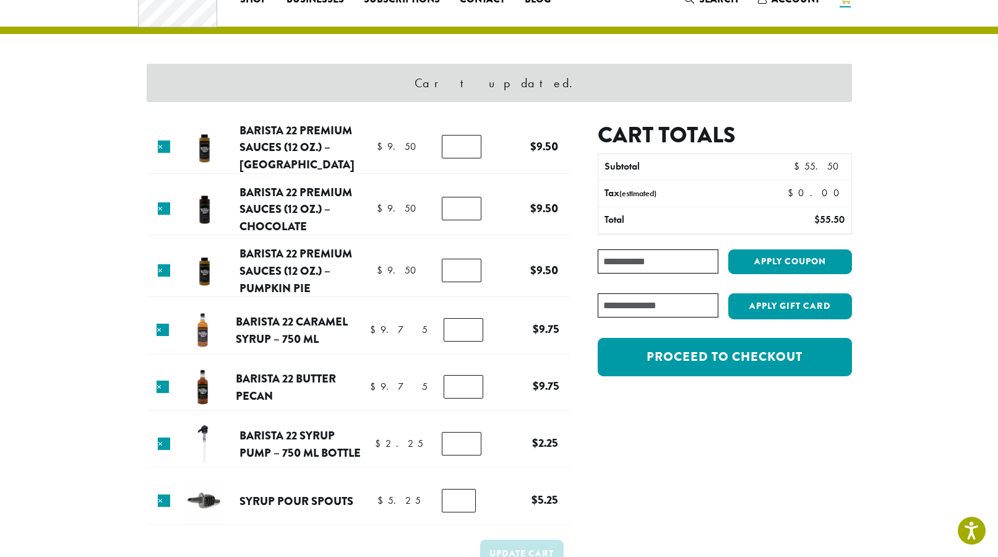
scroll to position [52, 0]
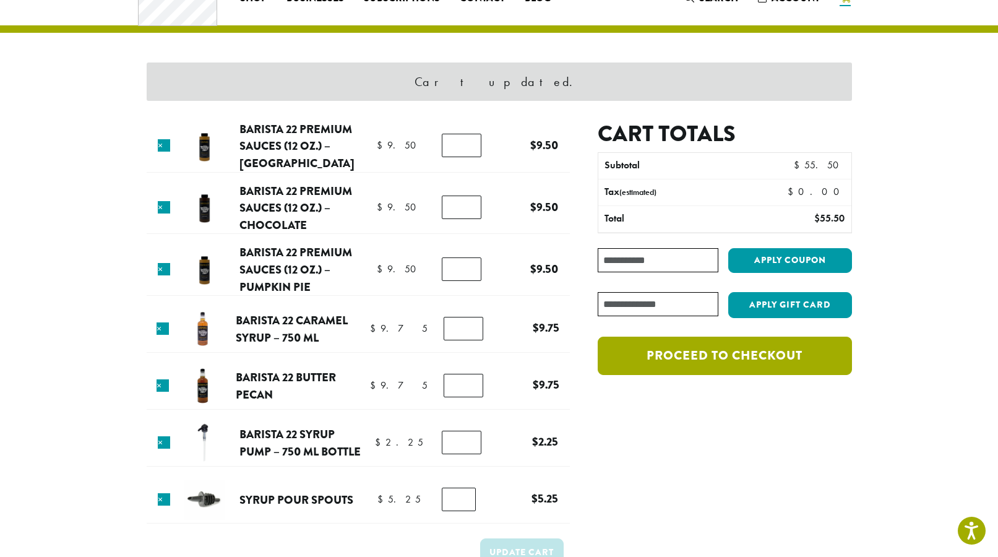
click at [718, 358] on link "Proceed to checkout" at bounding box center [725, 356] width 254 height 38
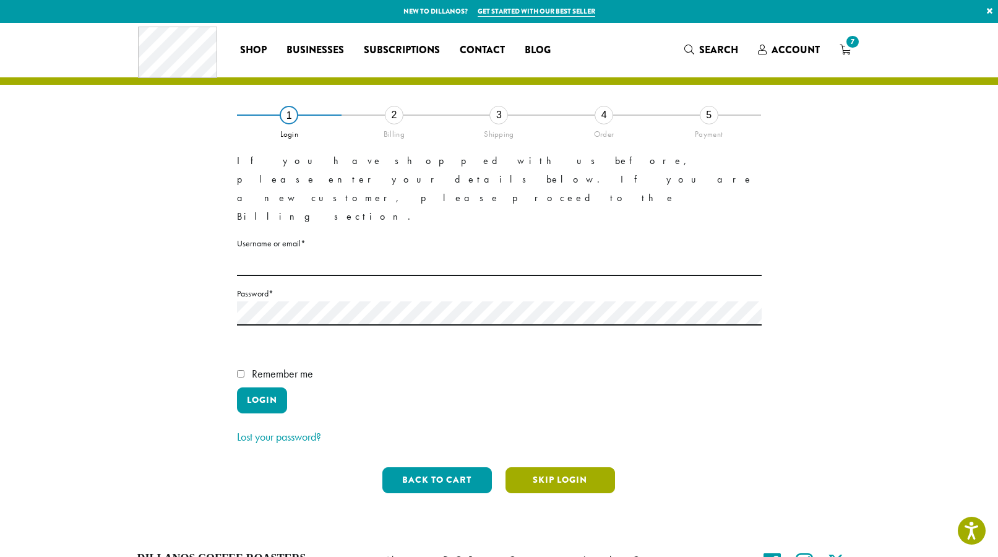
click at [545, 467] on button "Skip Login" at bounding box center [561, 480] width 110 height 26
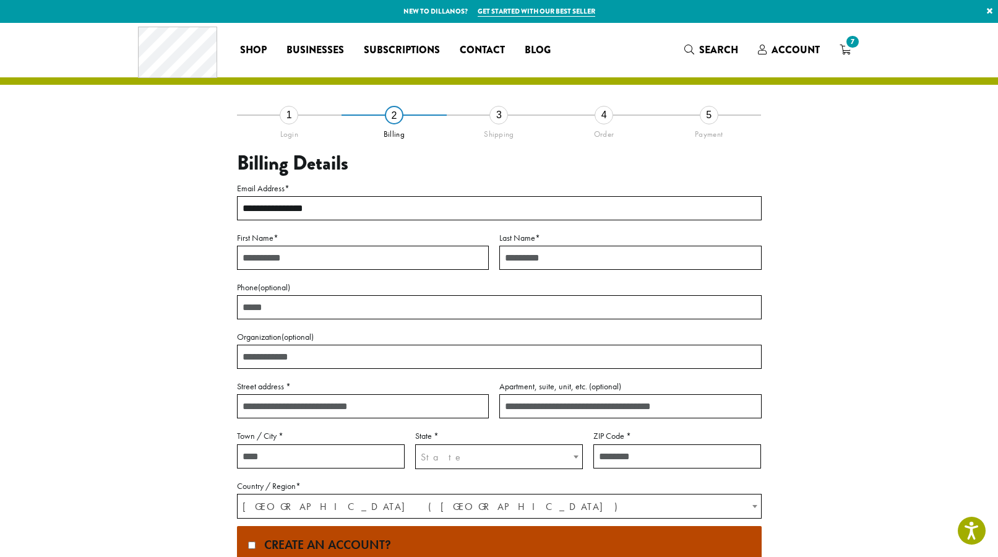
type input "**********"
type input "********"
type input "*****"
type input "**********"
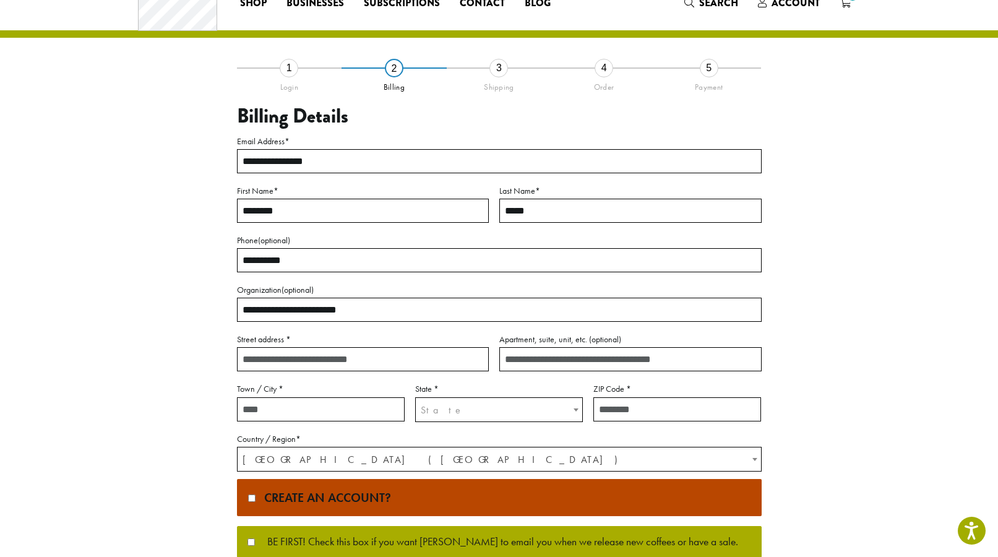
scroll to position [60, 0]
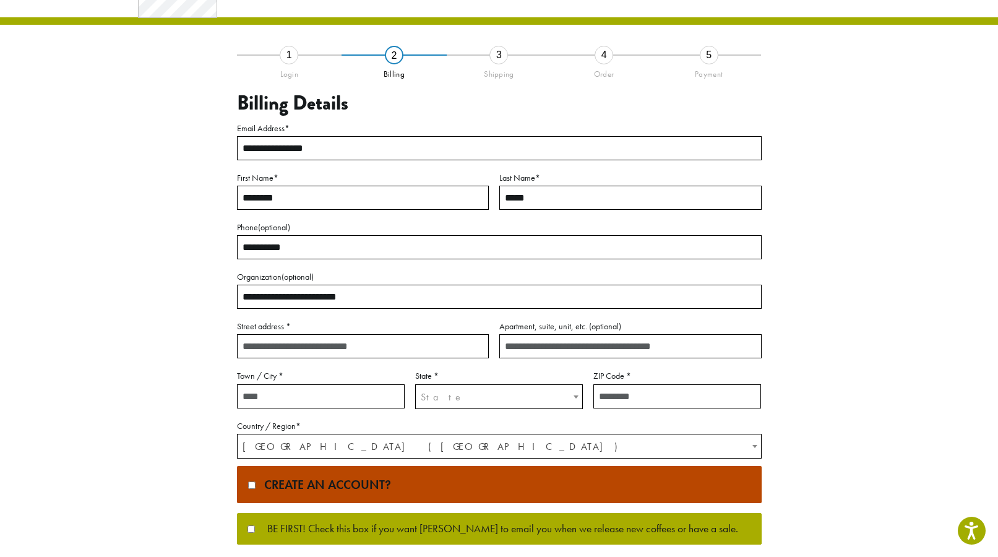
type input "**********"
type input "*********"
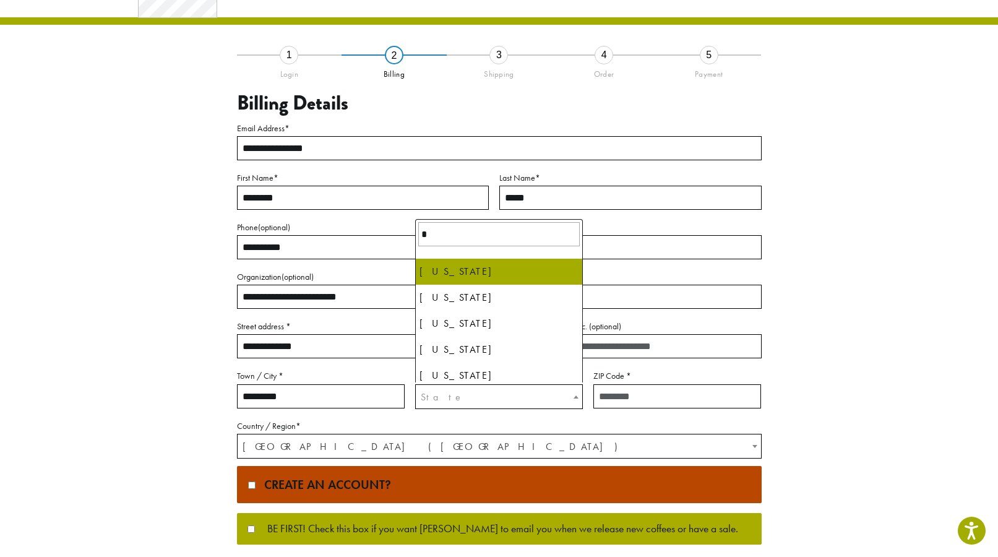
type input "*"
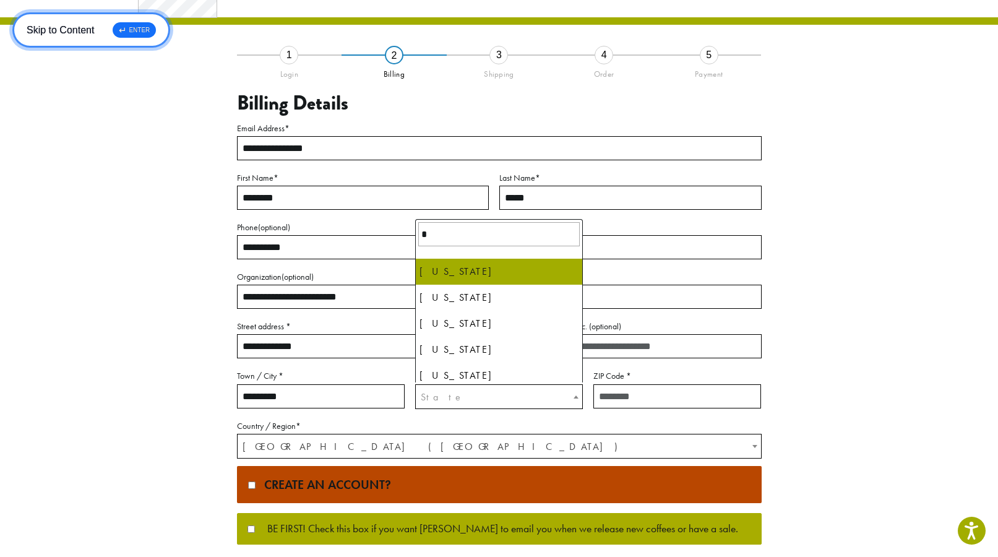
select select "**"
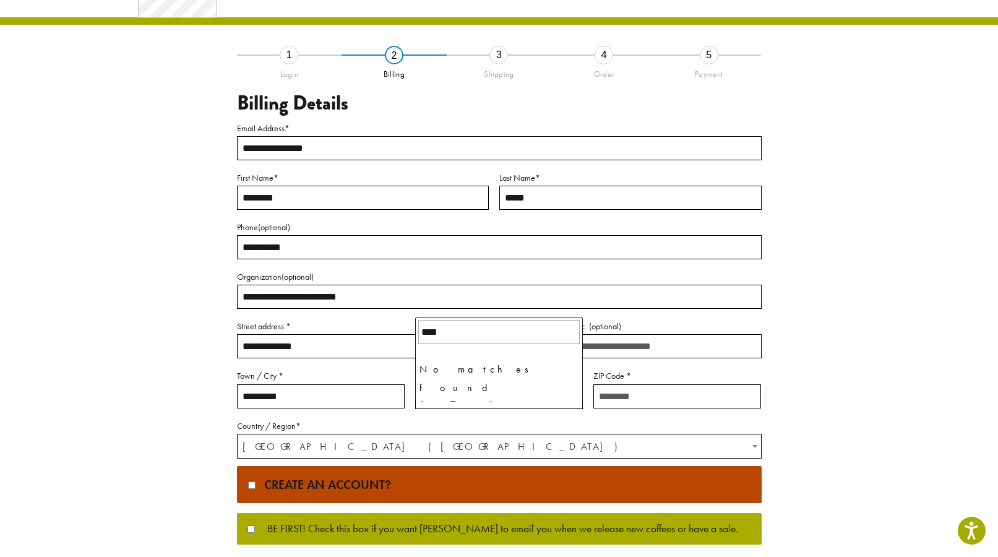
type input "*****"
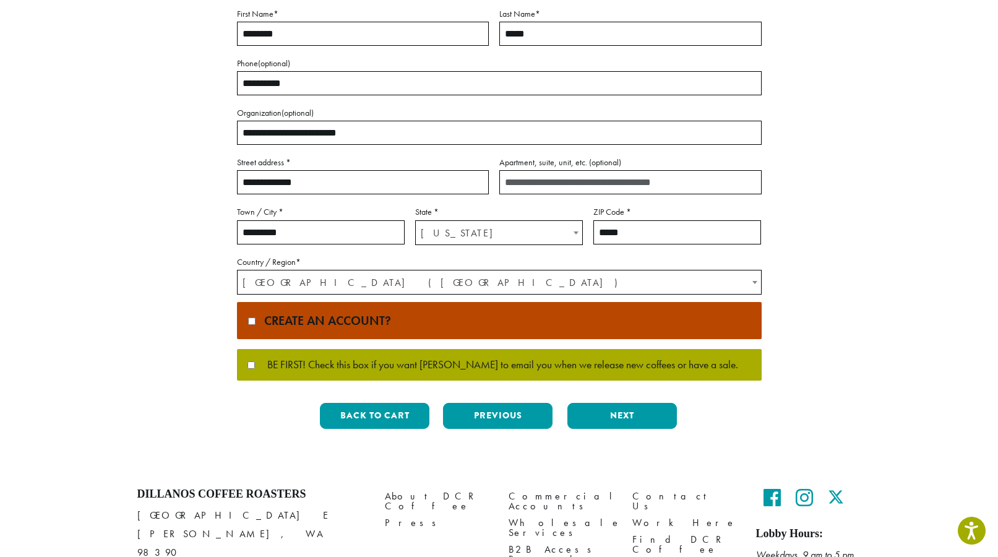
scroll to position [239, 0]
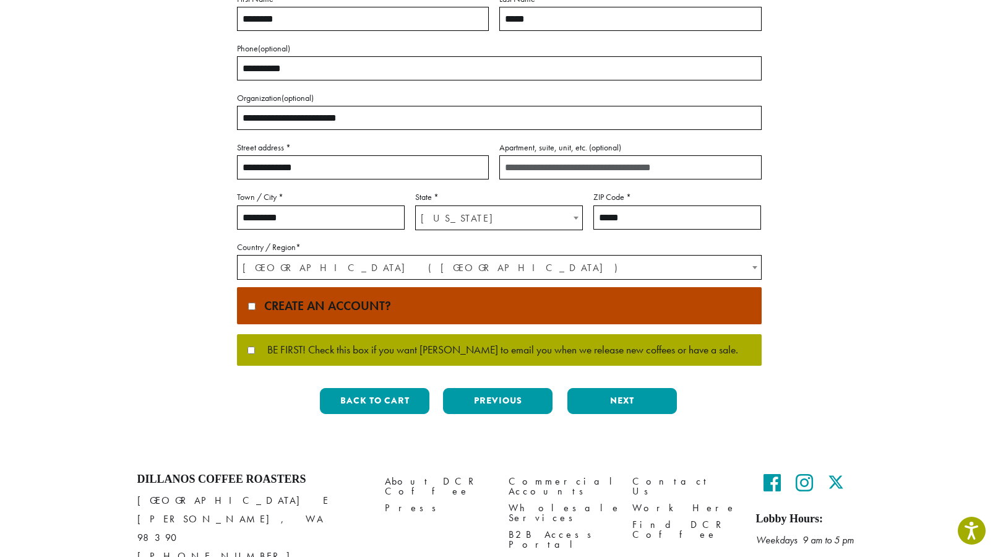
type input "*****"
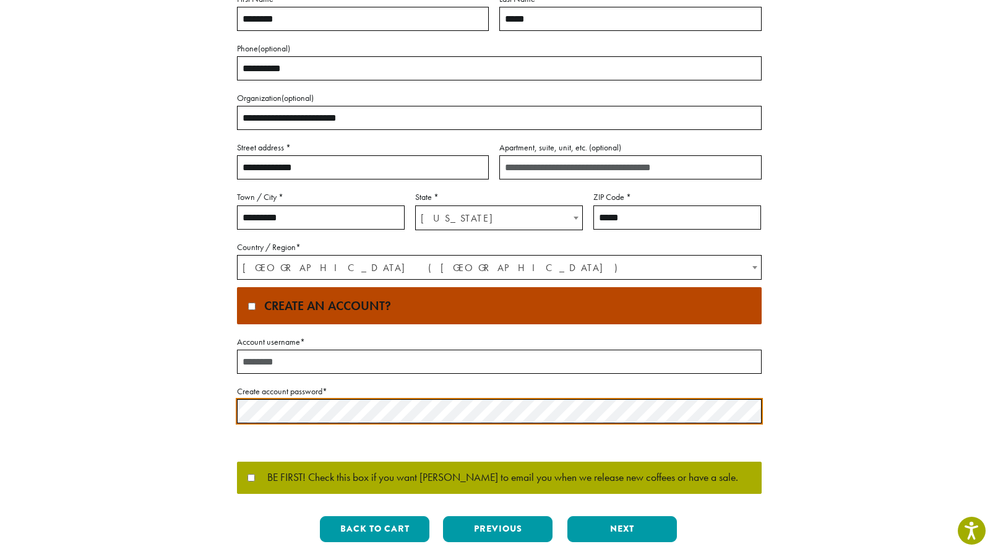
click at [351, 364] on input "Account username *" at bounding box center [499, 362] width 525 height 24
type input "**********"
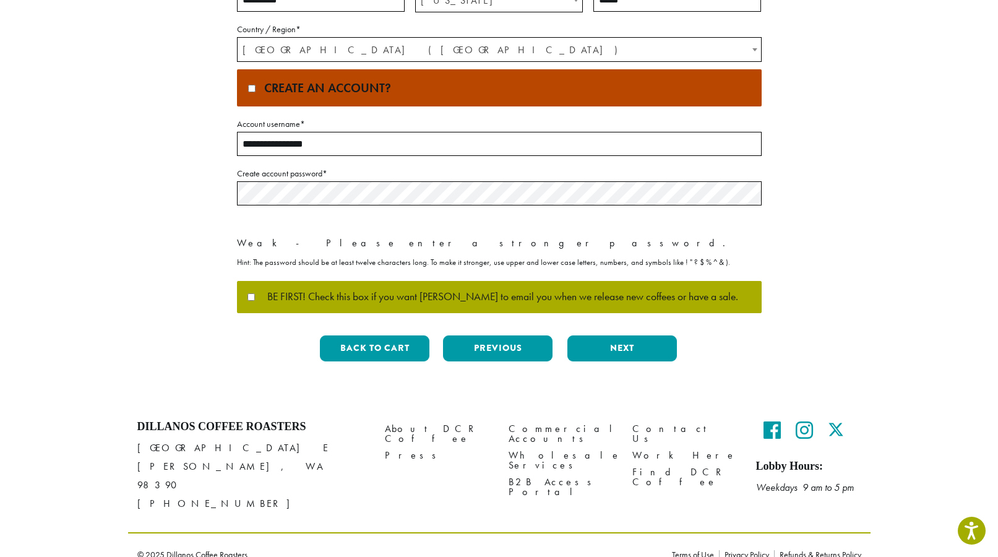
scroll to position [438, 0]
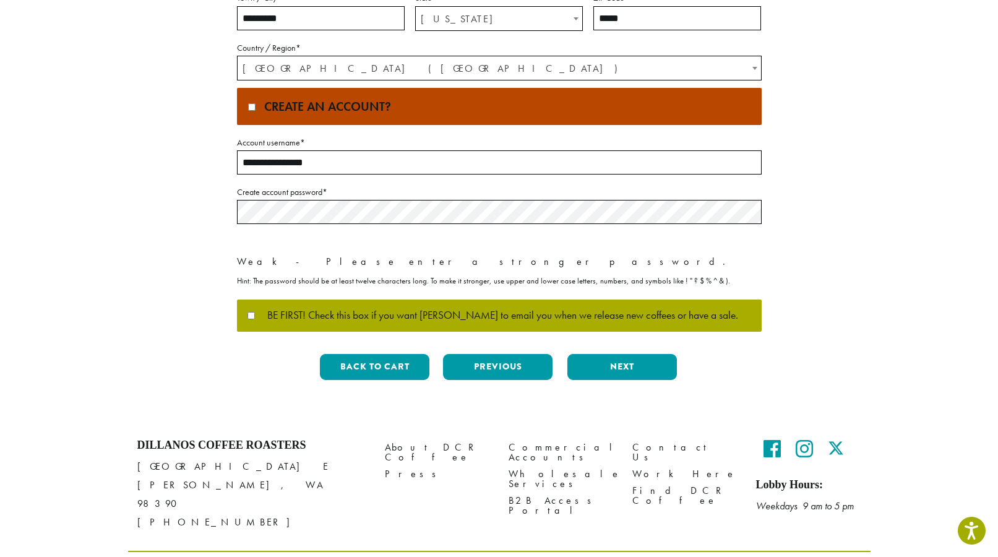
click at [621, 347] on div "**********" at bounding box center [499, 33] width 525 height 714
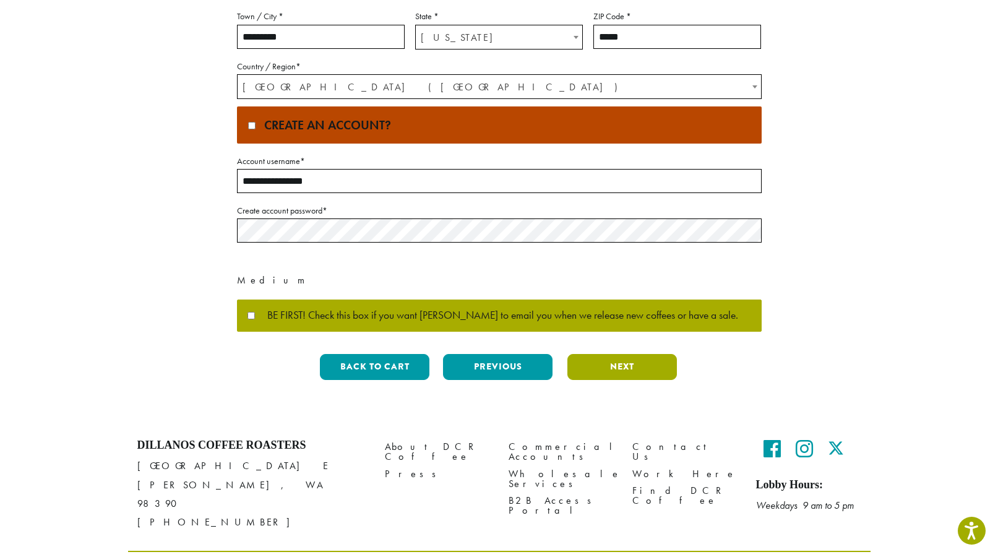
click at [625, 363] on button "Next" at bounding box center [622, 367] width 110 height 26
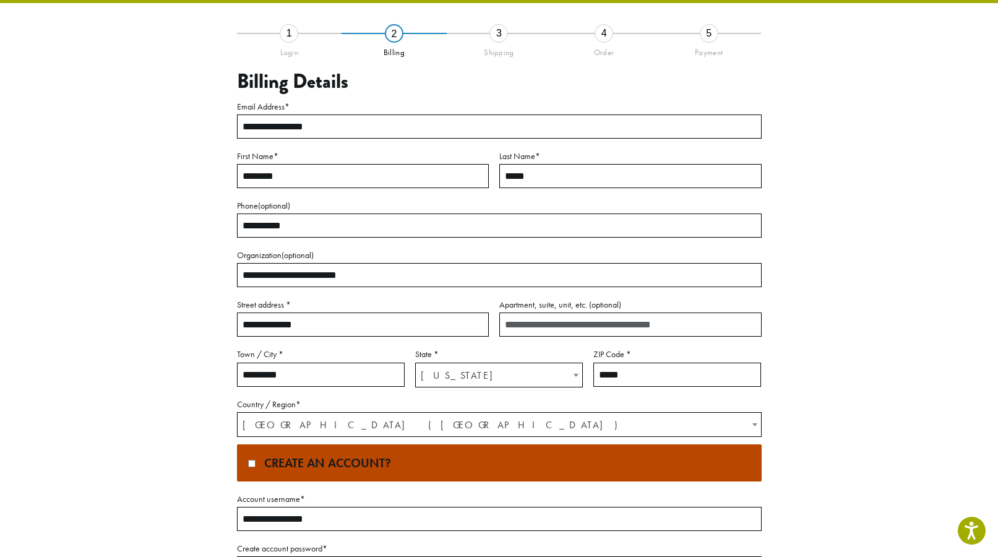
scroll to position [0, 0]
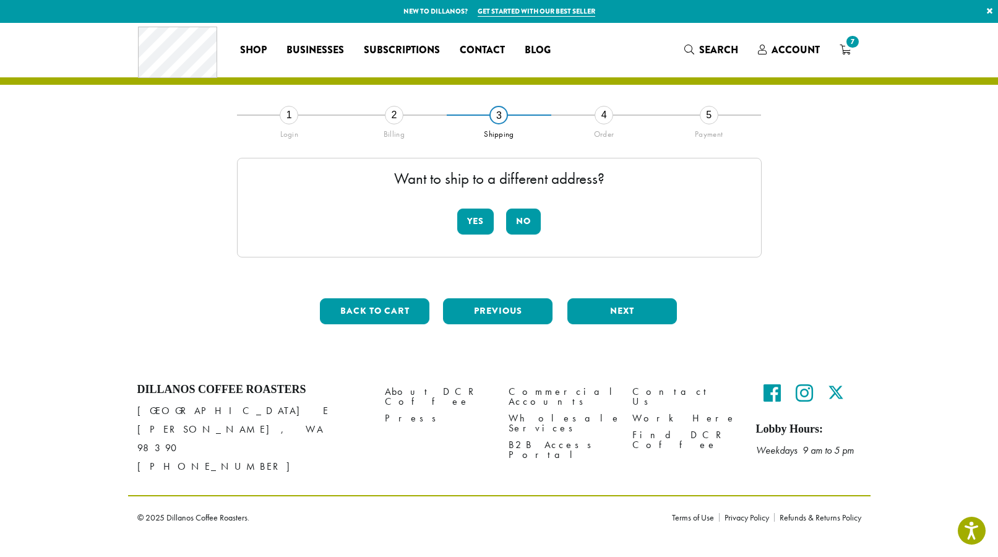
click at [395, 116] on div "2" at bounding box center [394, 115] width 19 height 19
click at [396, 113] on div "2" at bounding box center [394, 115] width 19 height 19
click at [530, 226] on button "No" at bounding box center [523, 222] width 35 height 26
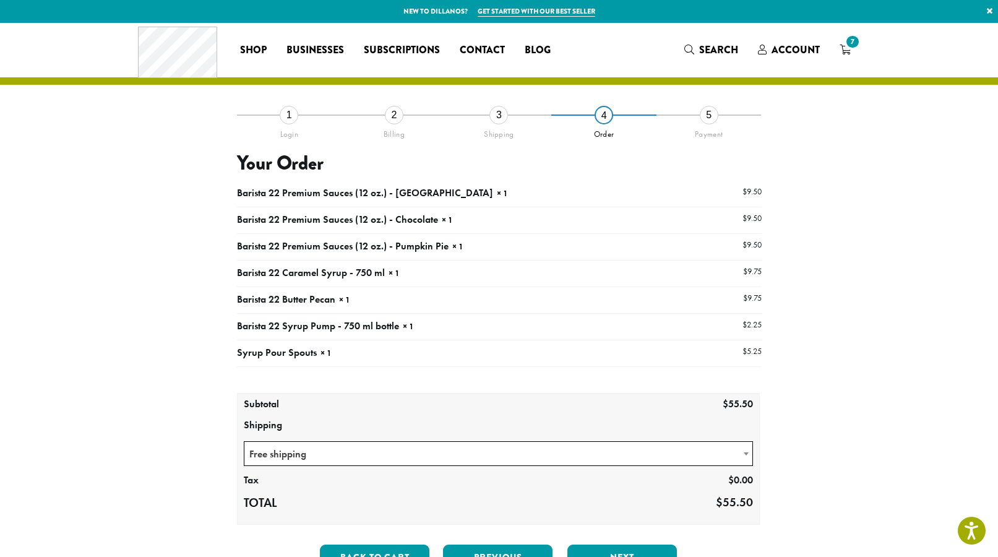
click at [497, 118] on div "3" at bounding box center [499, 115] width 19 height 19
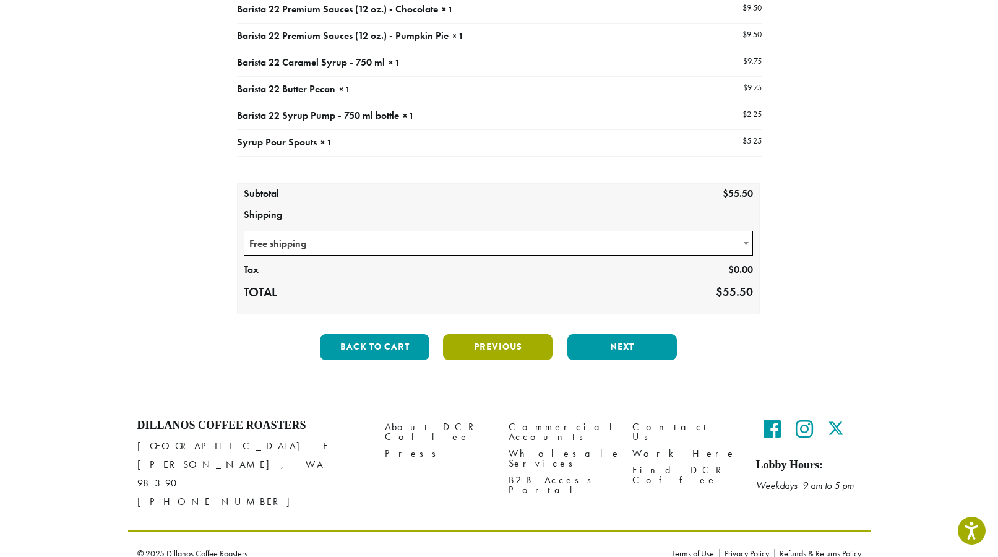
click at [491, 355] on button "Previous" at bounding box center [498, 347] width 110 height 26
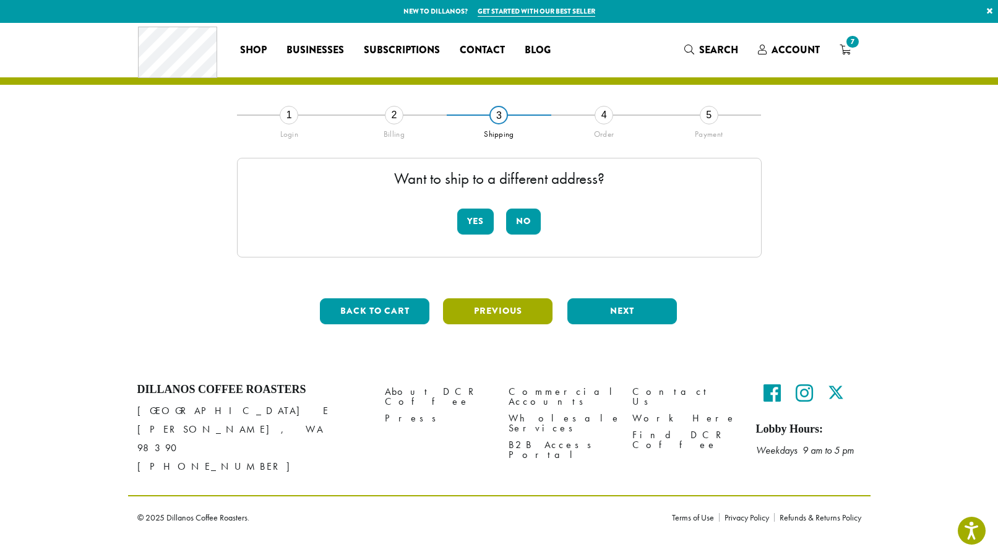
click at [488, 317] on button "Previous" at bounding box center [498, 311] width 110 height 26
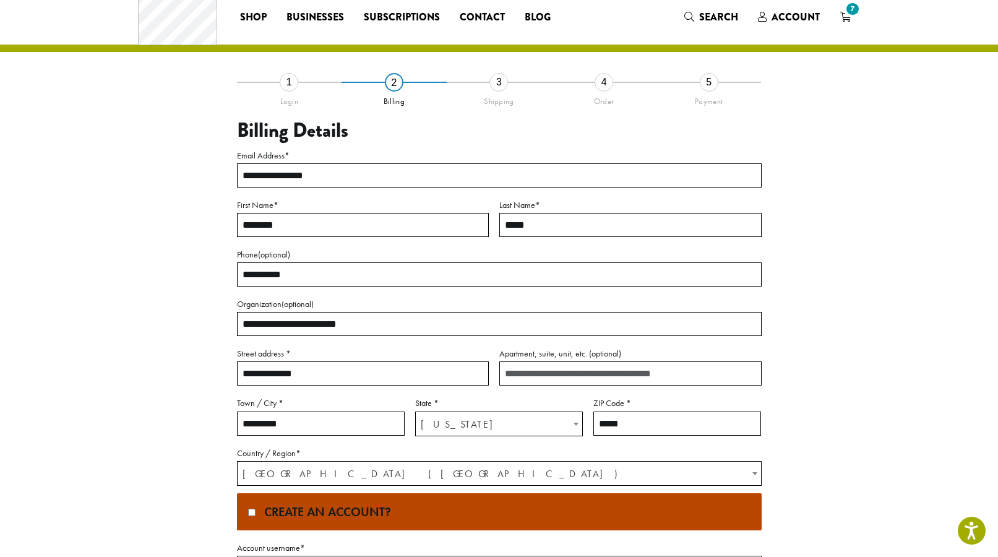
scroll to position [22, 0]
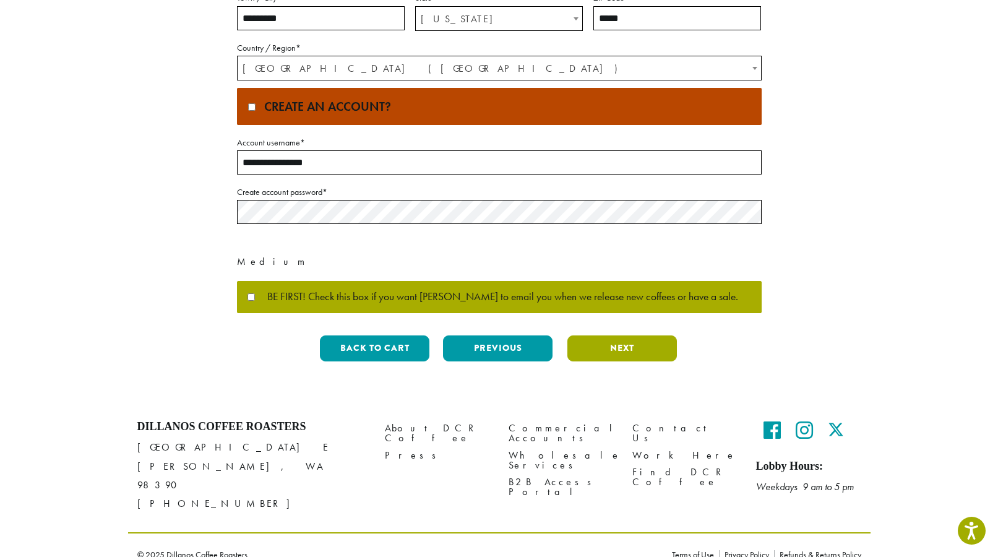
click at [618, 350] on button "Next" at bounding box center [622, 348] width 110 height 26
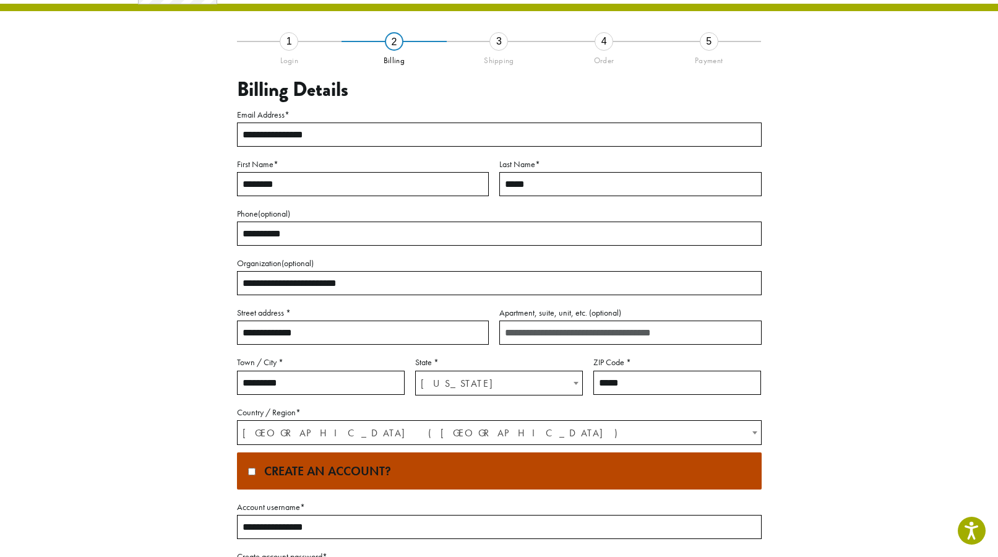
scroll to position [0, 0]
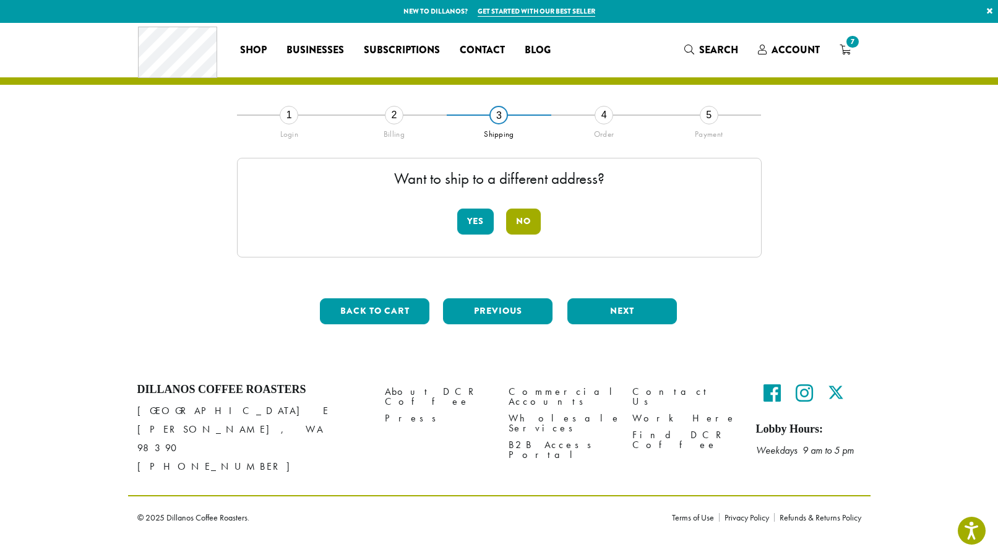
click at [531, 228] on button "No" at bounding box center [523, 222] width 35 height 26
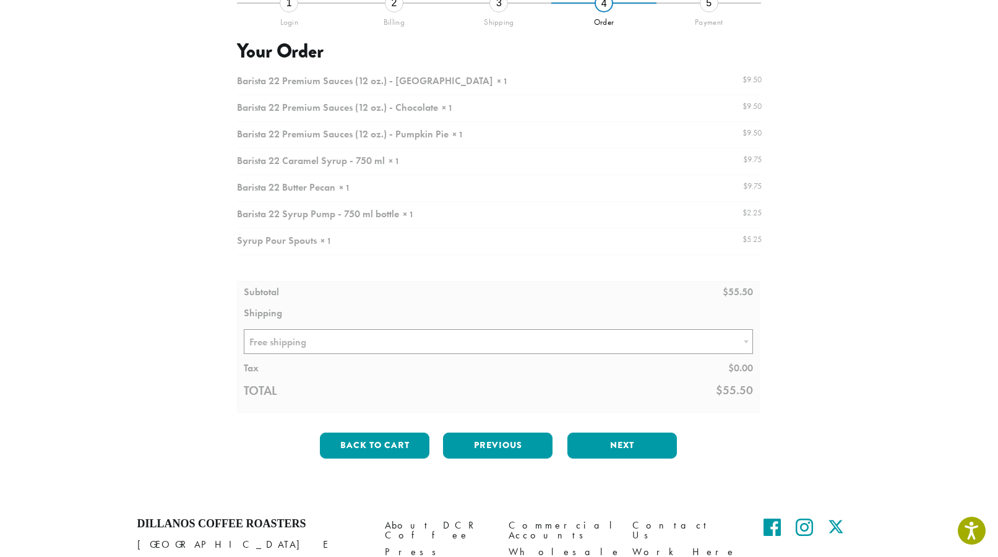
scroll to position [137, 0]
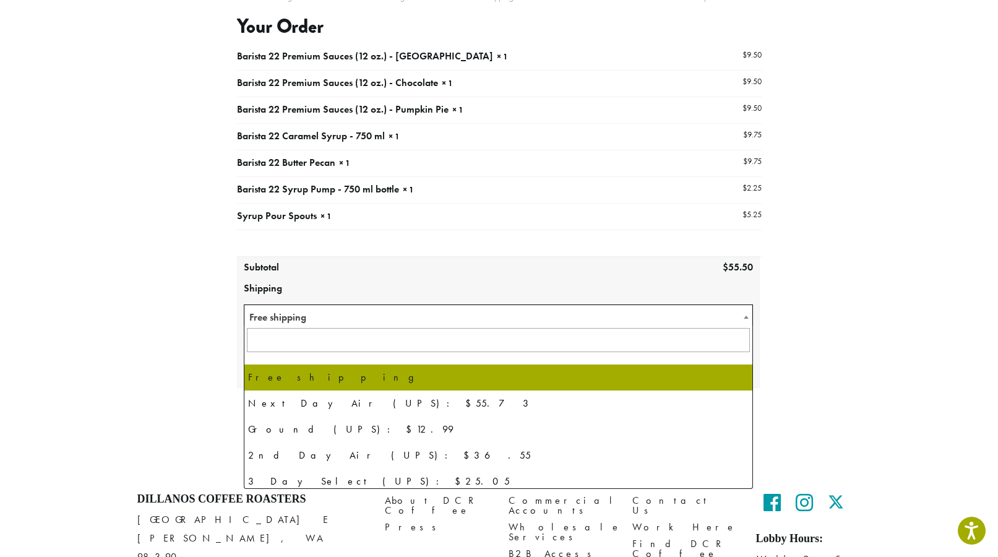
click at [446, 313] on span "Free shipping" at bounding box center [498, 317] width 509 height 24
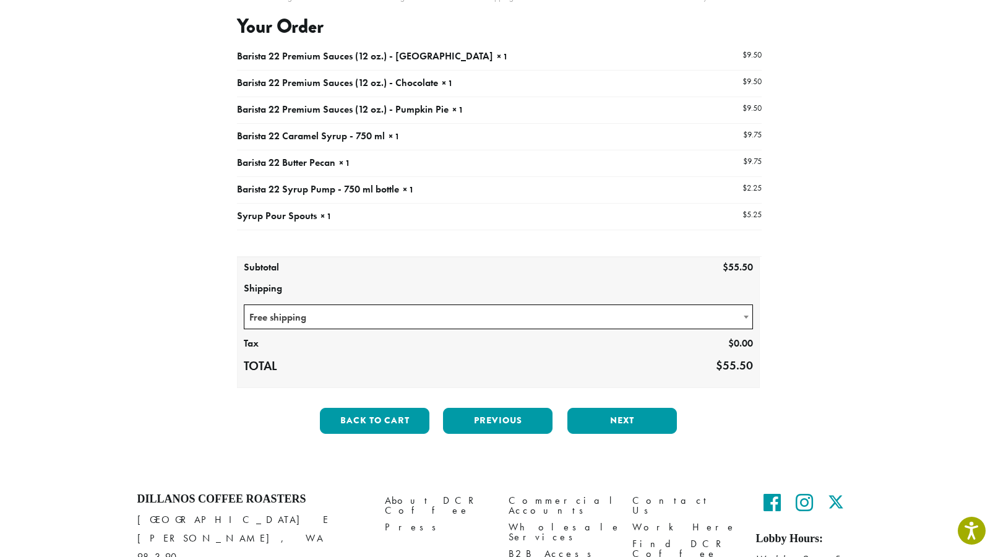
click at [453, 270] on td "$ 55.50" at bounding box center [551, 267] width 418 height 21
click at [617, 414] on button "Next" at bounding box center [622, 421] width 110 height 26
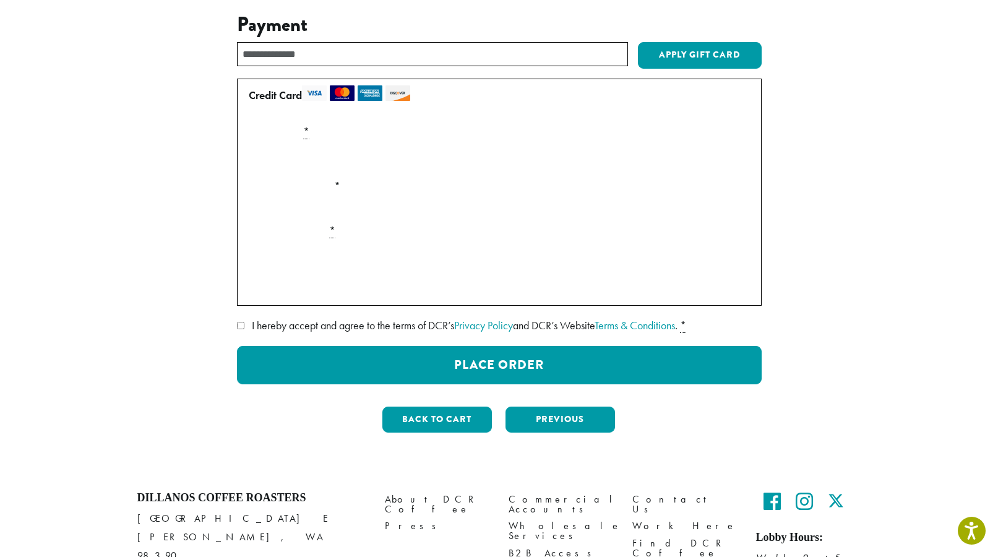
scroll to position [144, 0]
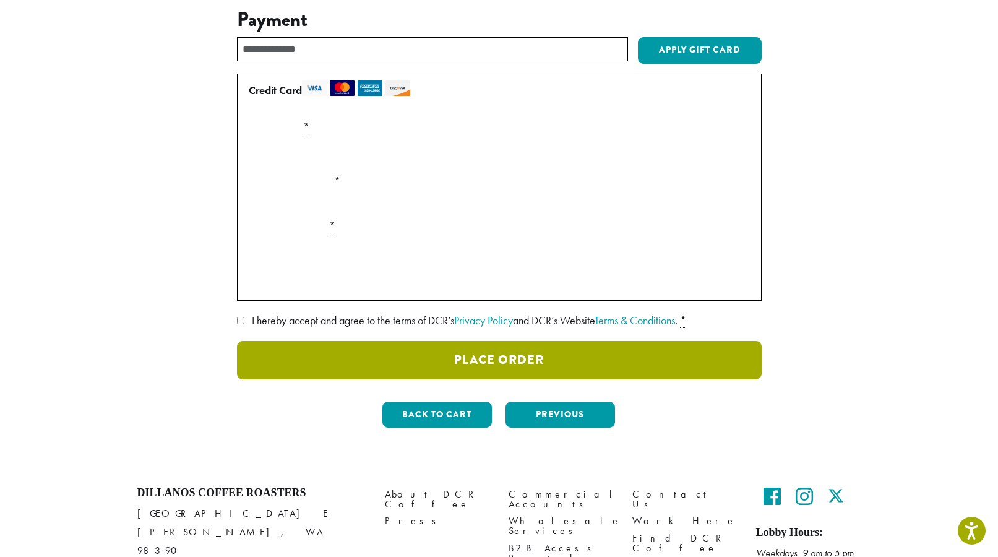
click at [405, 353] on button "Place Order" at bounding box center [499, 360] width 525 height 38
